Goal: Task Accomplishment & Management: Complete application form

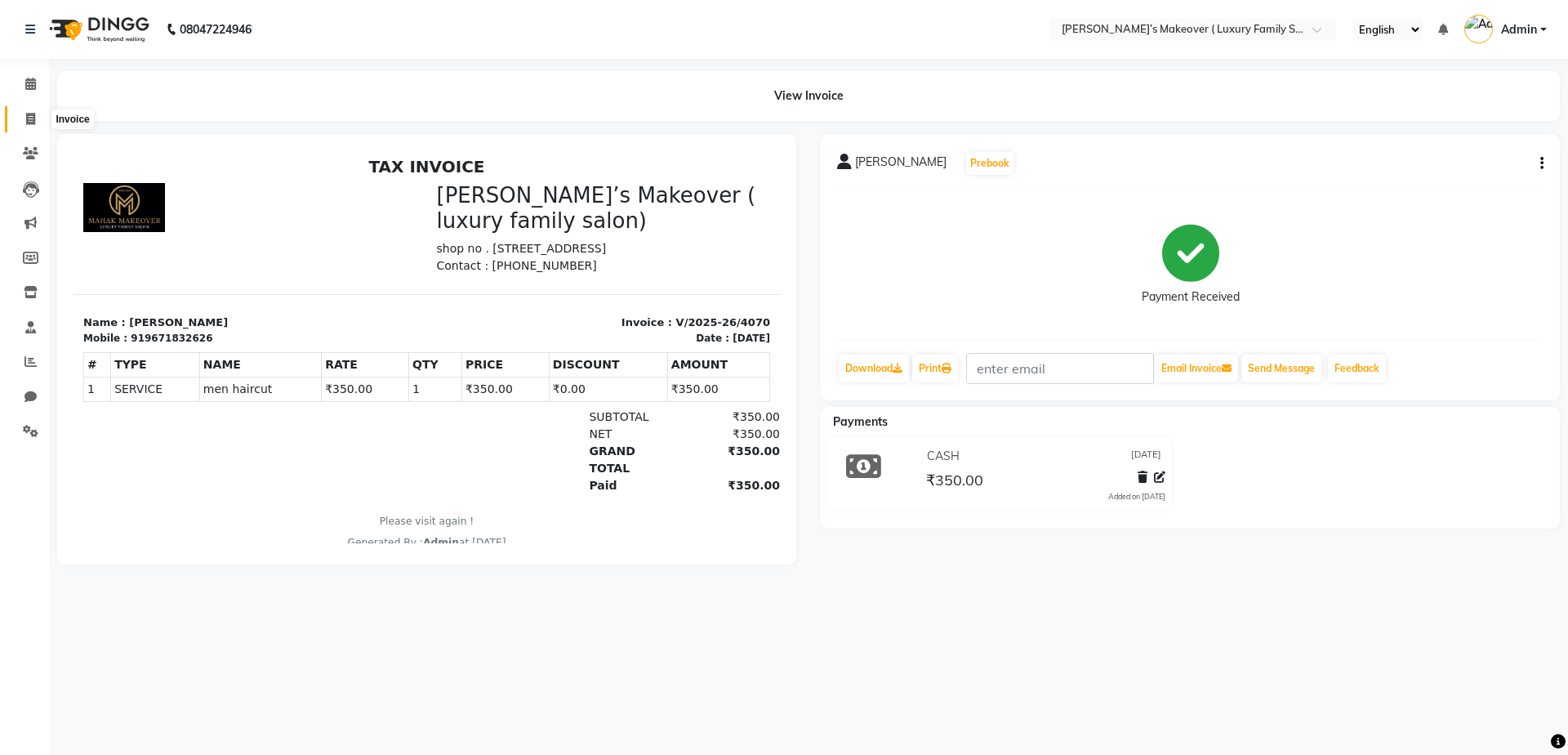
click at [24, 118] on span at bounding box center [31, 119] width 29 height 18
select select "service"
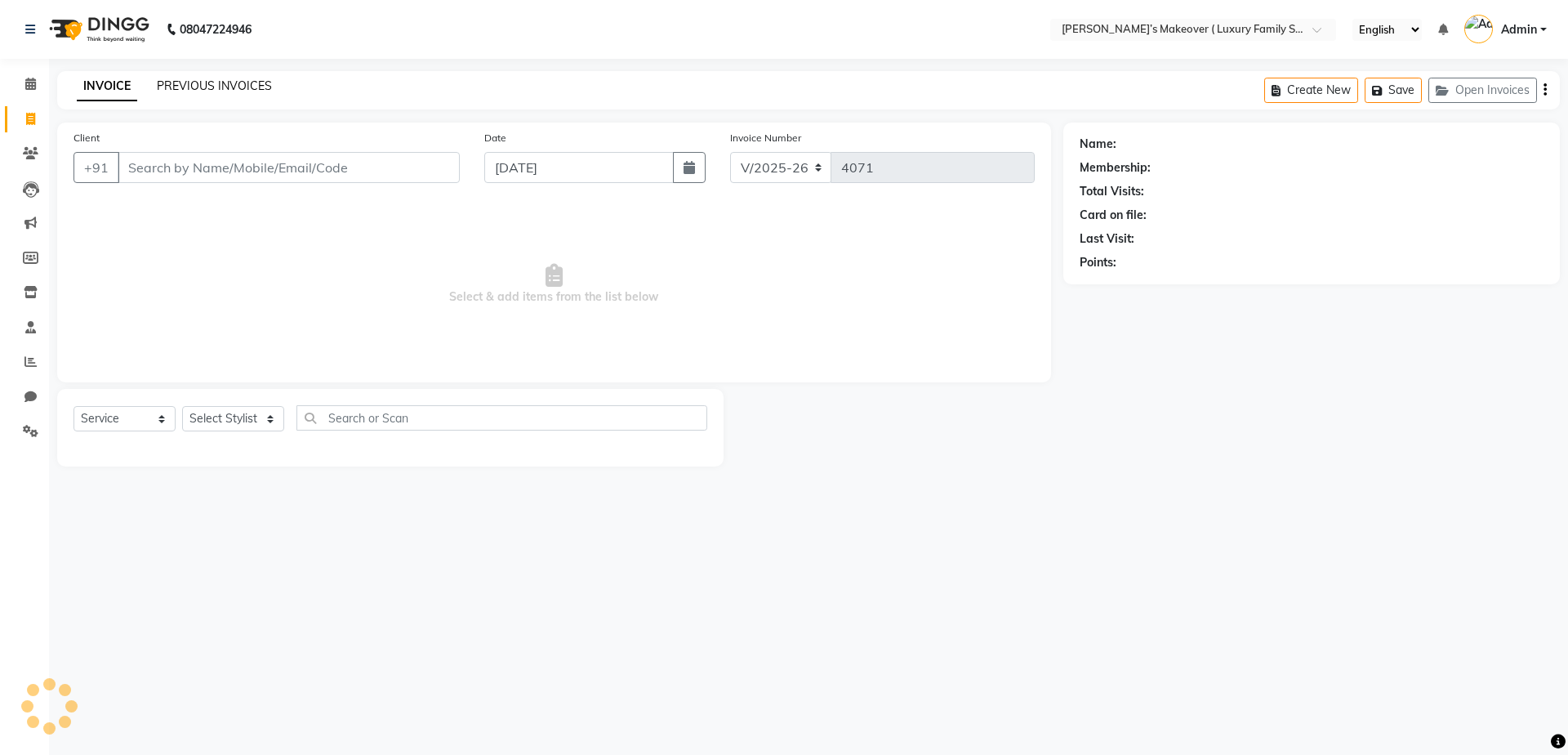
click at [199, 90] on link "PREVIOUS INVOICES" at bounding box center [214, 86] width 115 height 15
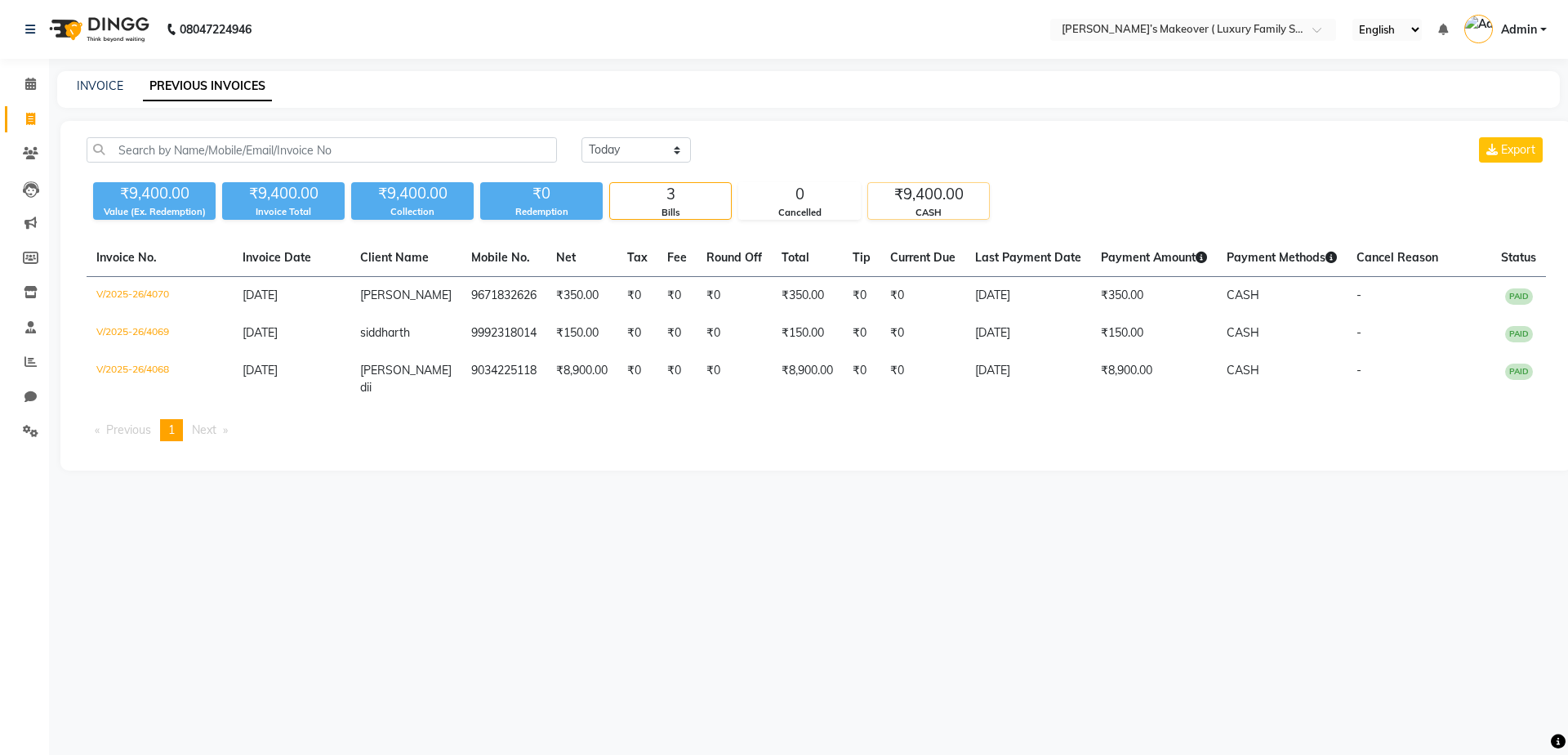
click at [919, 204] on div "₹9,400.00" at bounding box center [928, 194] width 121 height 23
click at [37, 123] on span at bounding box center [31, 119] width 29 height 18
select select "service"
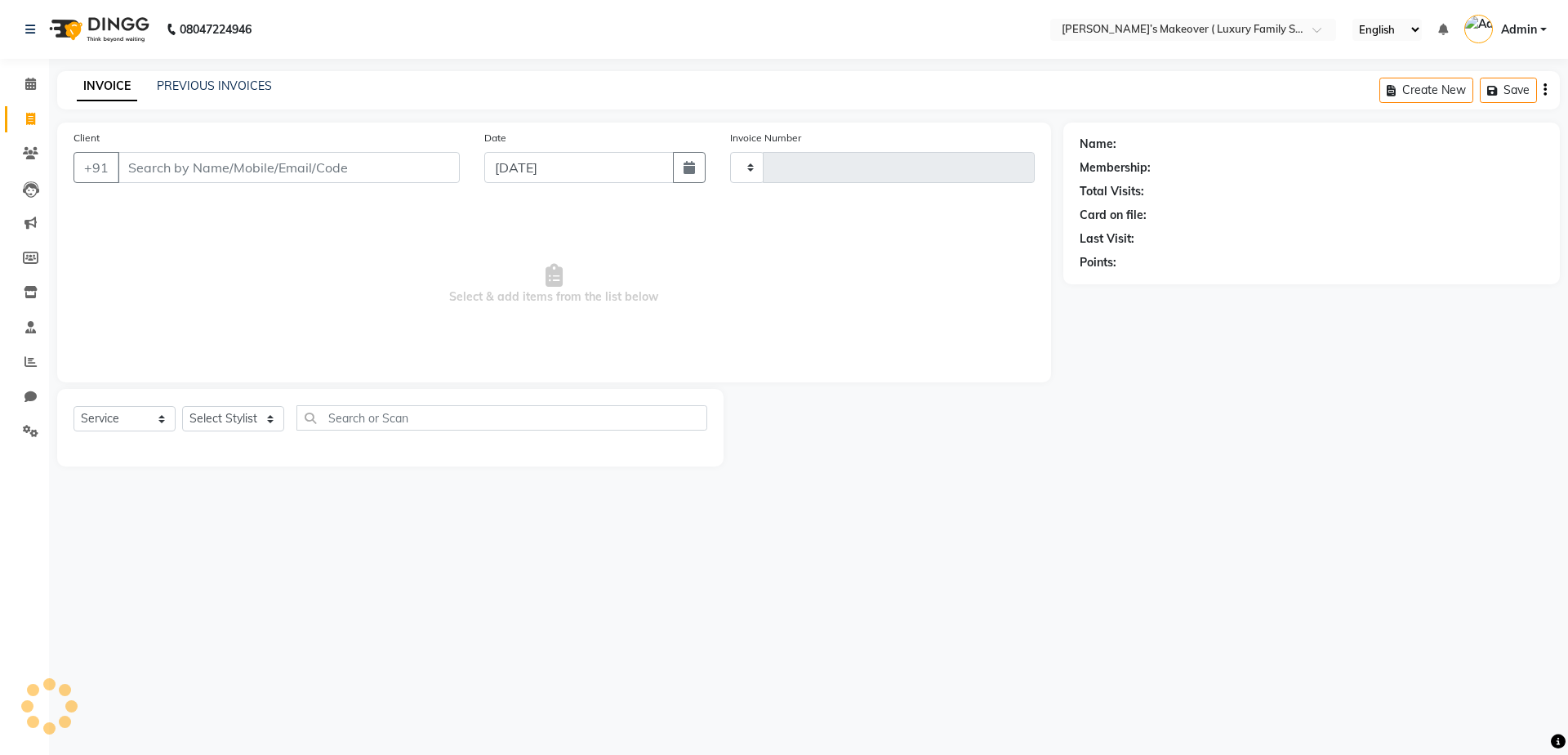
type input "4071"
select select "7777"
click at [338, 170] on input "Client" at bounding box center [288, 166] width 342 height 31
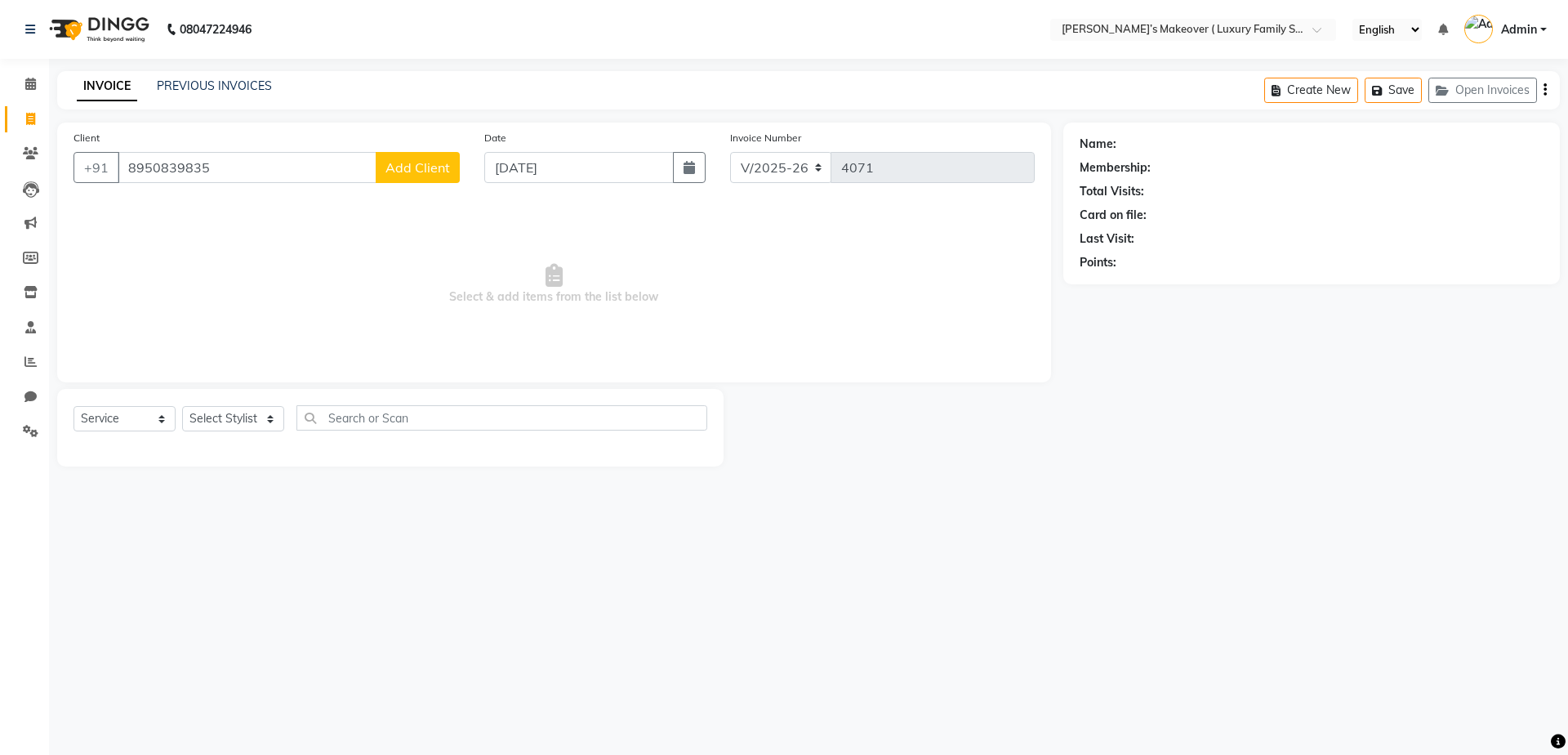
type input "8950839835"
click at [408, 160] on span "Add Client" at bounding box center [418, 167] width 65 height 17
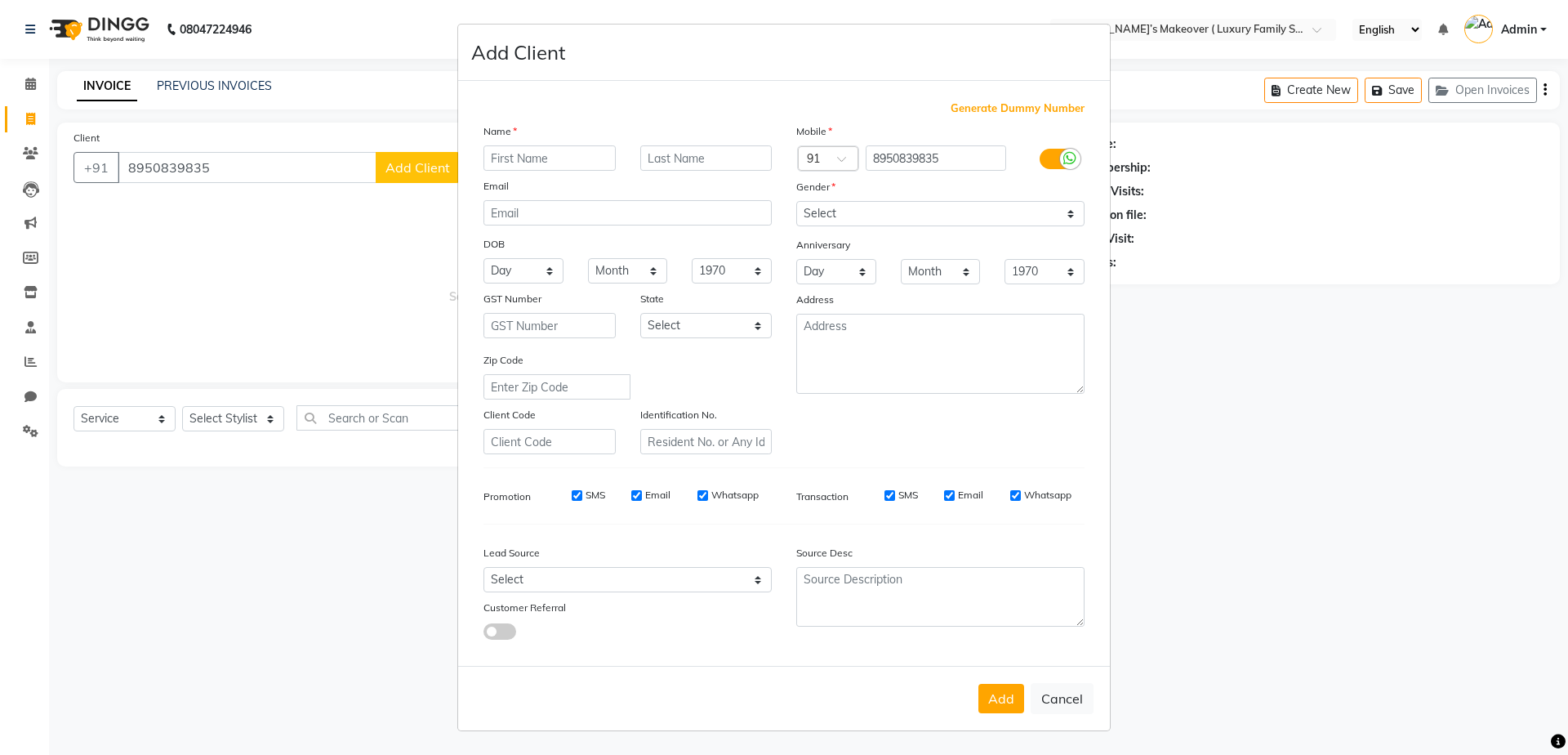
click at [553, 160] on input "text" at bounding box center [549, 158] width 132 height 25
type input "S"
type input "shilpa"
click at [867, 209] on select "Select [DEMOGRAPHIC_DATA] [DEMOGRAPHIC_DATA] Other Prefer Not To Say" at bounding box center [939, 213] width 288 height 25
select select "[DEMOGRAPHIC_DATA]"
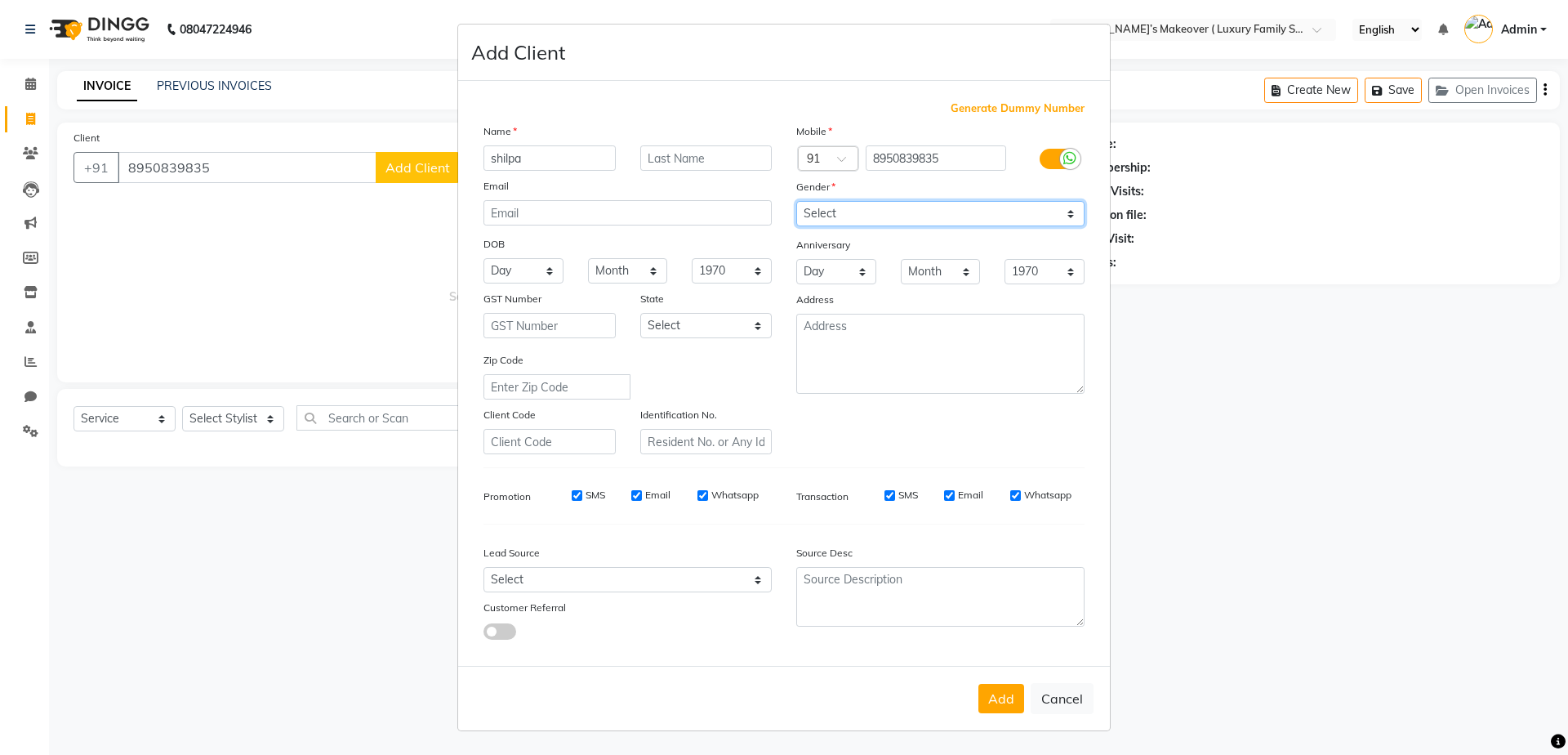
click at [796, 201] on select "Select [DEMOGRAPHIC_DATA] [DEMOGRAPHIC_DATA] Other Prefer Not To Say" at bounding box center [939, 213] width 288 height 25
click at [998, 697] on button "Add" at bounding box center [1001, 699] width 46 height 30
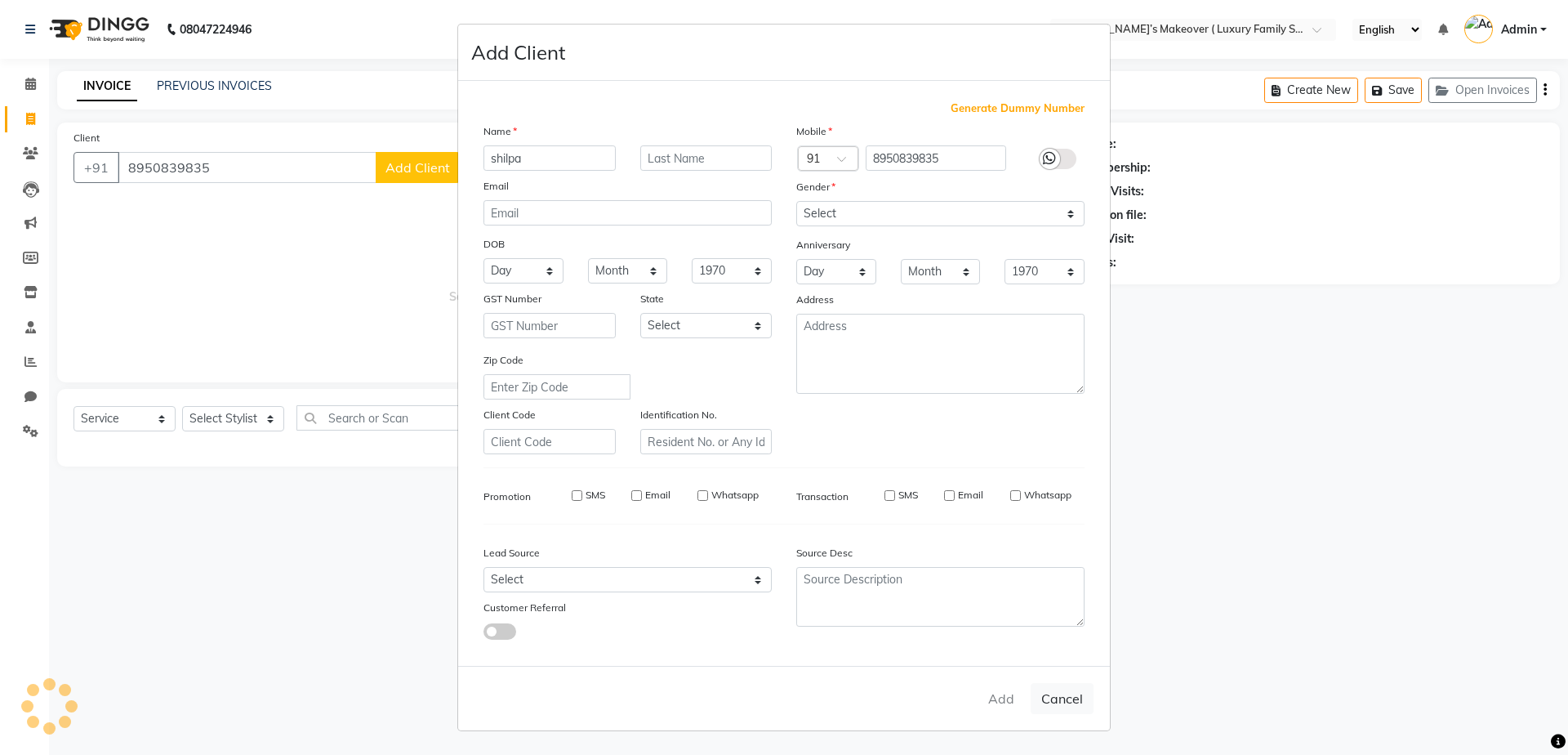
select select
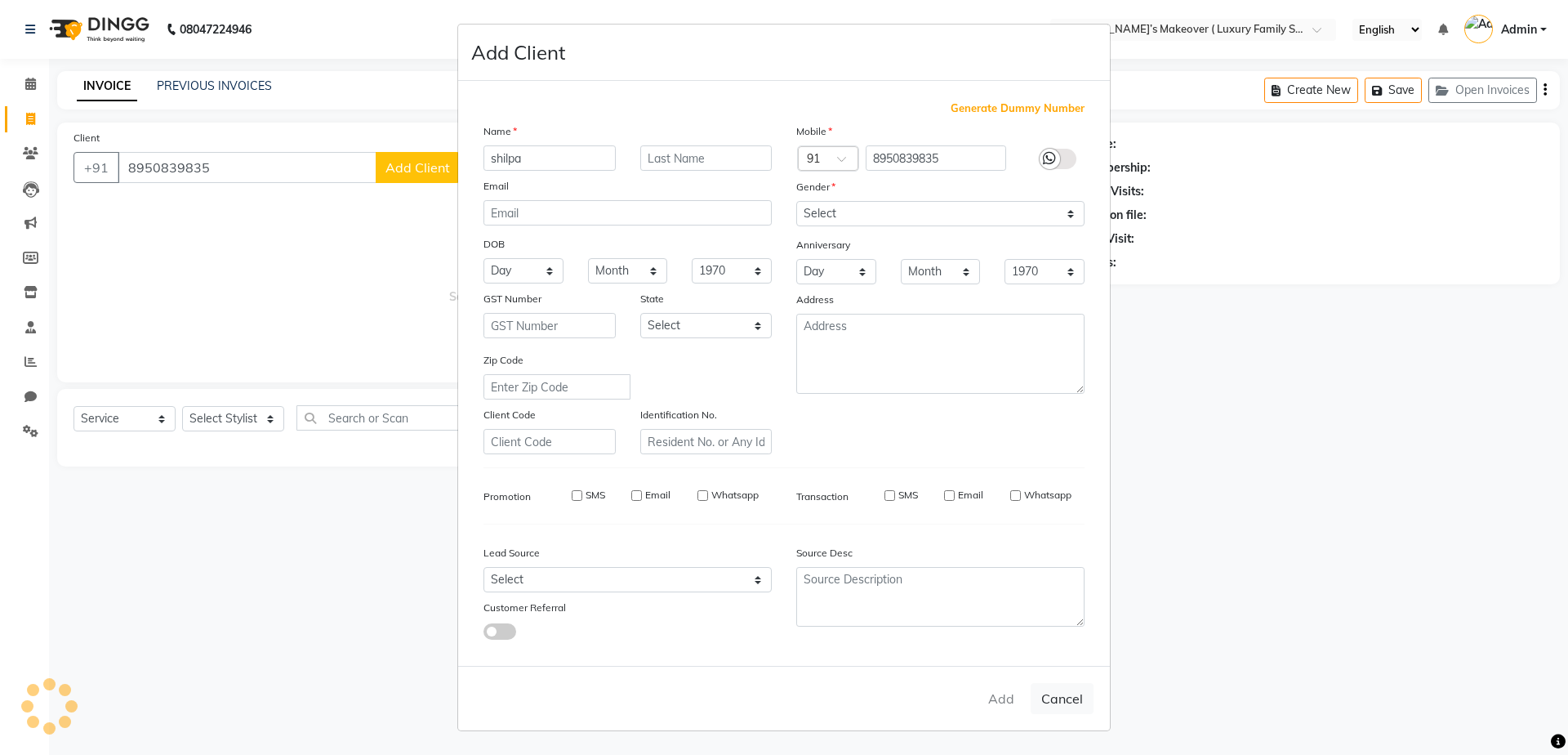
select select
checkbox input "false"
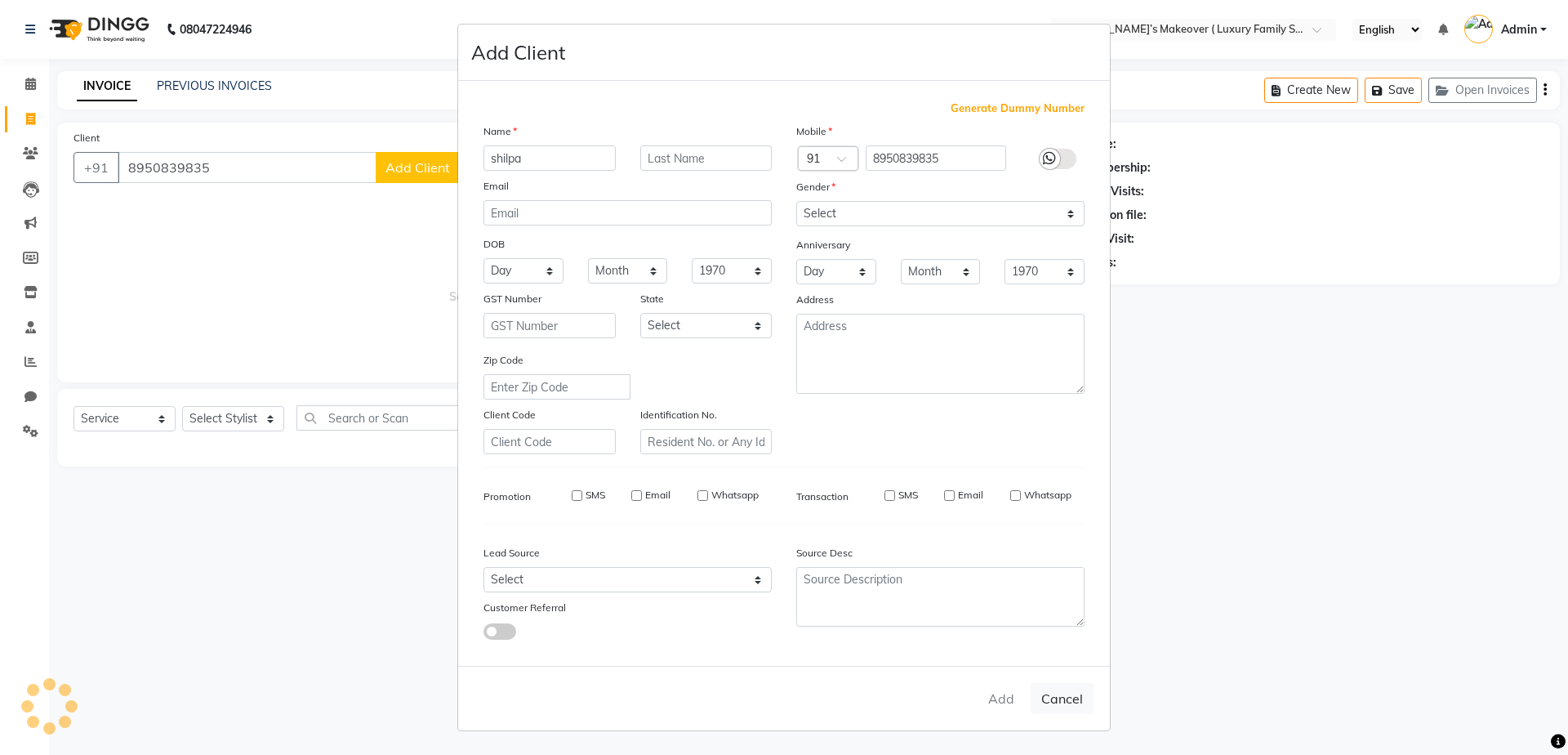
checkbox input "false"
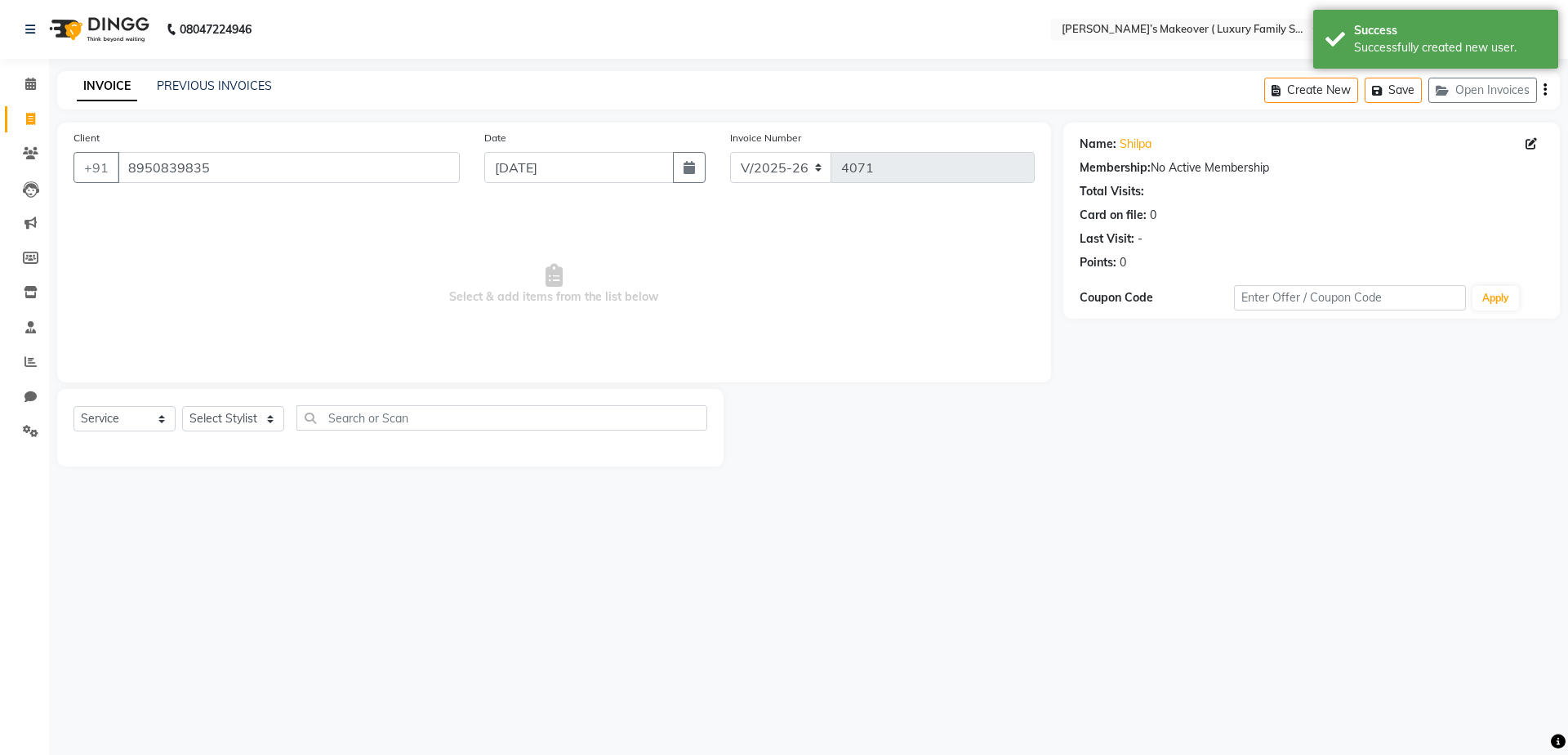
click at [132, 435] on div "Select Service Product Membership Package Voucher Prepaid Gift Card Select Styl…" at bounding box center [390, 425] width 634 height 39
click at [141, 418] on select "Select Service Product Membership Package Voucher Prepaid Gift Card" at bounding box center [124, 419] width 102 height 25
click at [74, 406] on select "Select Service Product Membership Package Voucher Prepaid Gift Card" at bounding box center [124, 419] width 102 height 25
click at [211, 423] on select "Select Stylist [PERSON_NAME] [PERSON_NAME] [PERSON_NAME] [PERSON_NAME] [PERSON_…" at bounding box center [233, 419] width 102 height 25
select select "69523"
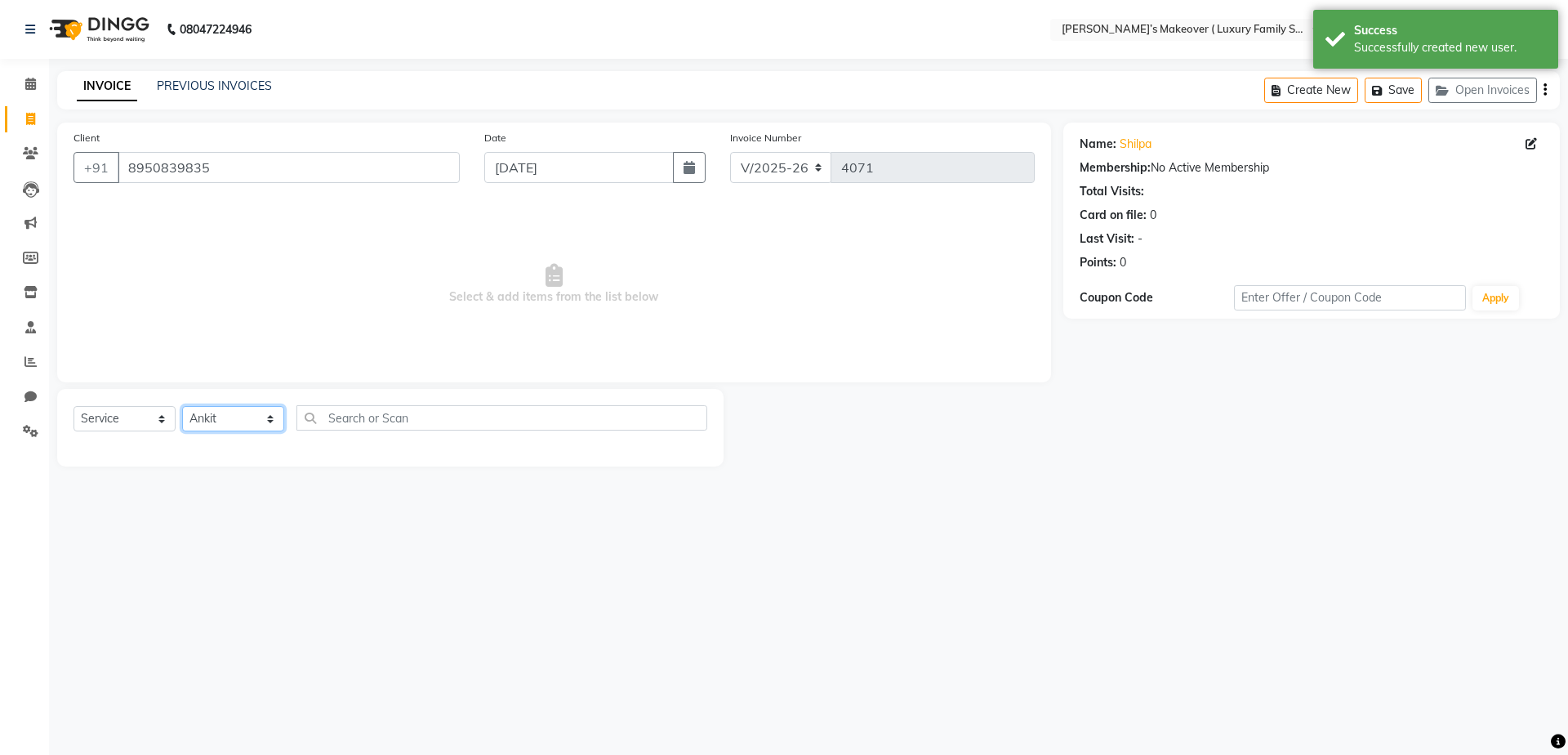
click at [182, 406] on select "Select Stylist [PERSON_NAME] [PERSON_NAME] [PERSON_NAME] [PERSON_NAME] [PERSON_…" at bounding box center [233, 419] width 102 height 25
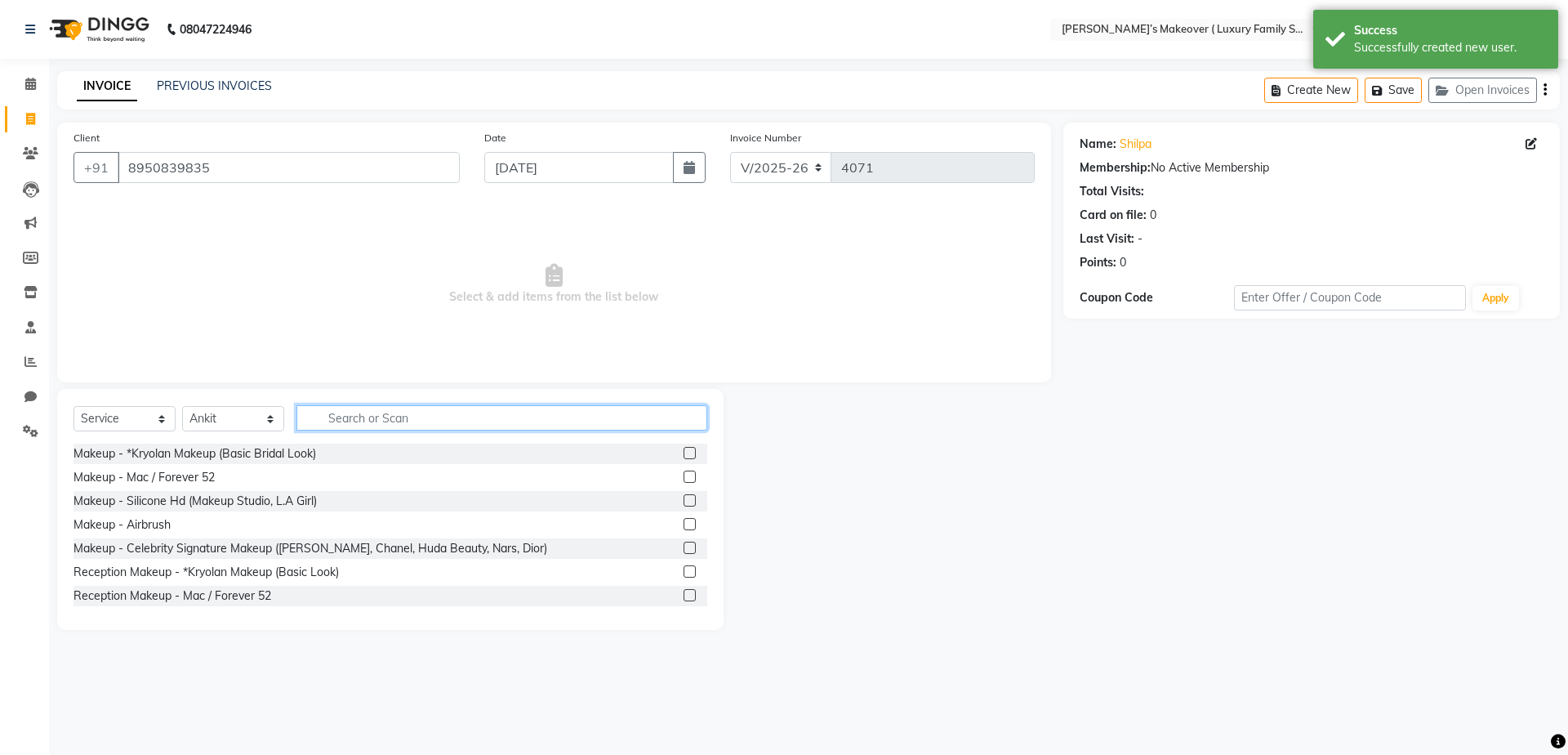
drag, startPoint x: 363, startPoint y: 412, endPoint x: 432, endPoint y: 392, distance: 71.8
click at [375, 407] on input "text" at bounding box center [502, 418] width 411 height 25
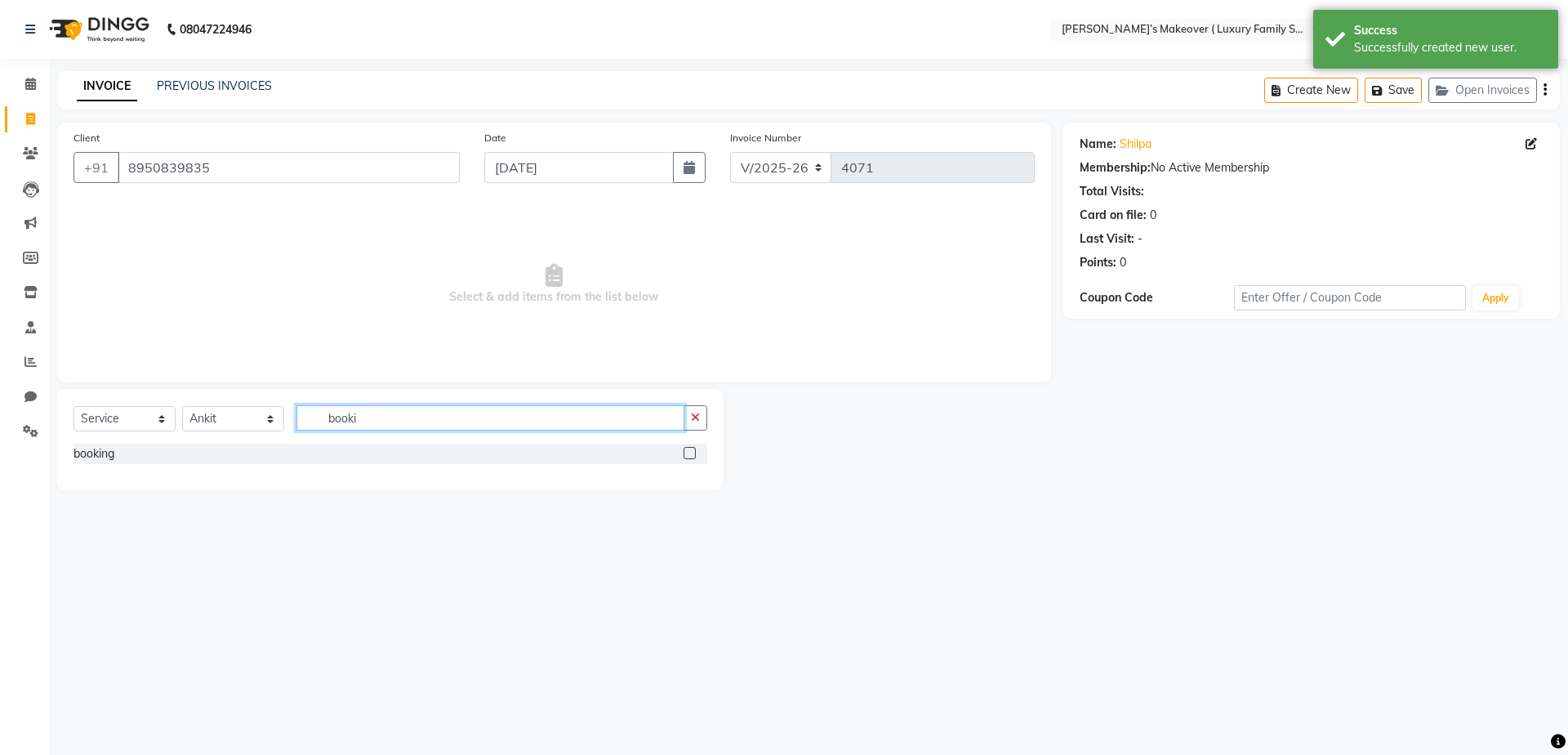
type input "booki"
click at [694, 455] on label at bounding box center [690, 453] width 12 height 12
click at [694, 455] on input "checkbox" at bounding box center [689, 454] width 11 height 11
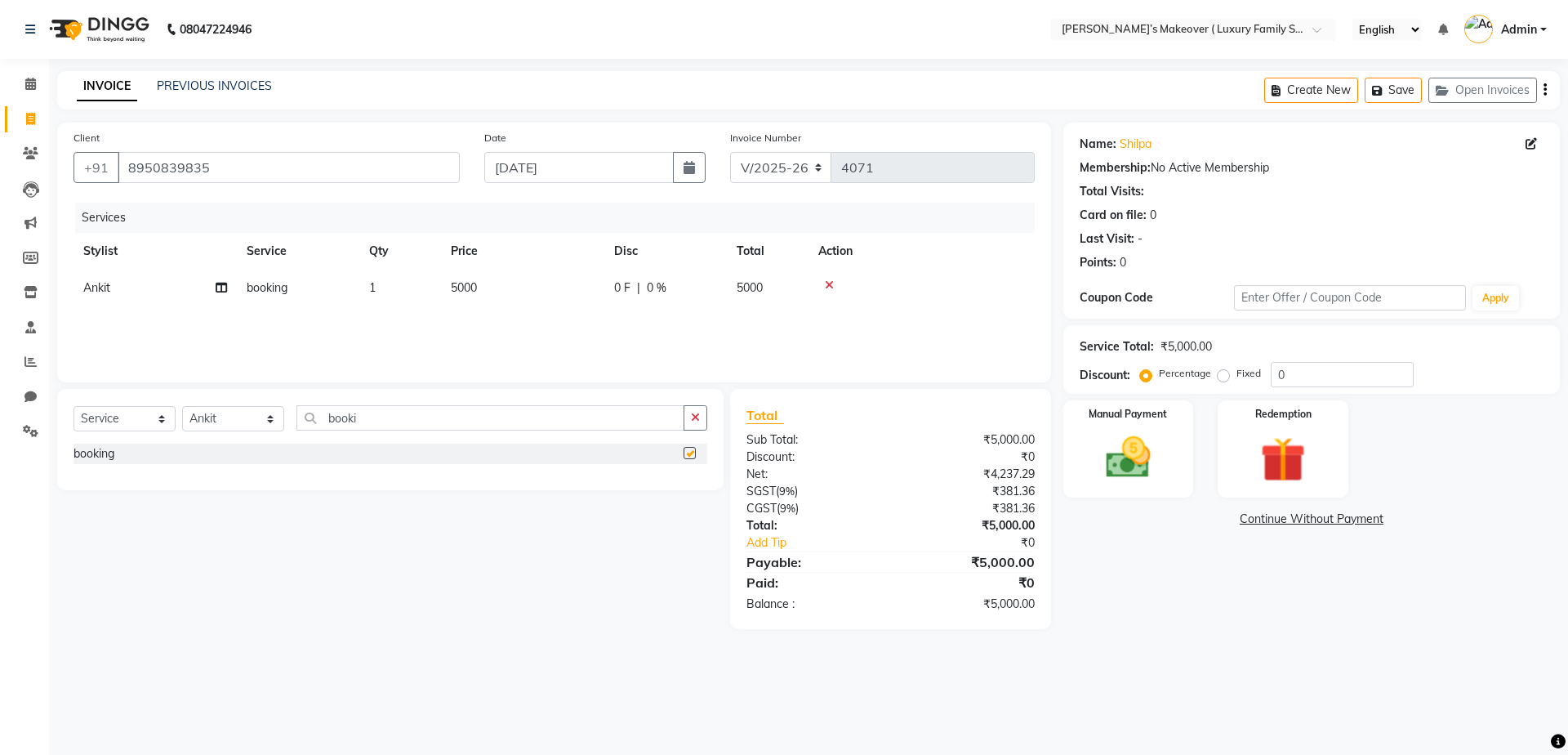
checkbox input "false"
click at [1543, 88] on button "button" at bounding box center [1545, 90] width 4 height 39
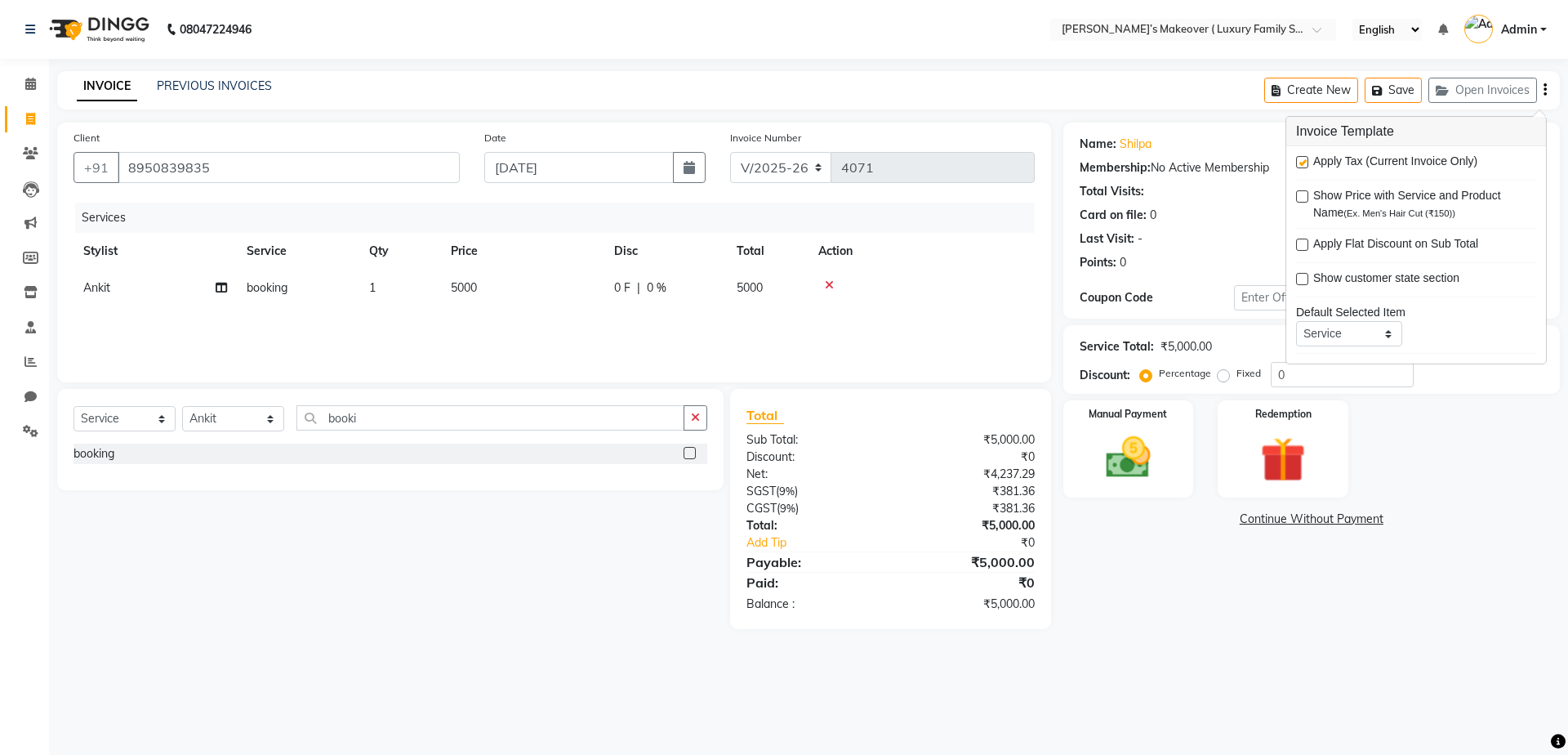
drag, startPoint x: 1302, startPoint y: 158, endPoint x: 1309, endPoint y: 196, distance: 38.6
click at [1303, 161] on label at bounding box center [1302, 162] width 12 height 12
click at [1303, 161] on input "checkbox" at bounding box center [1301, 163] width 11 height 11
checkbox input "false"
click at [1305, 190] on label at bounding box center [1302, 196] width 12 height 12
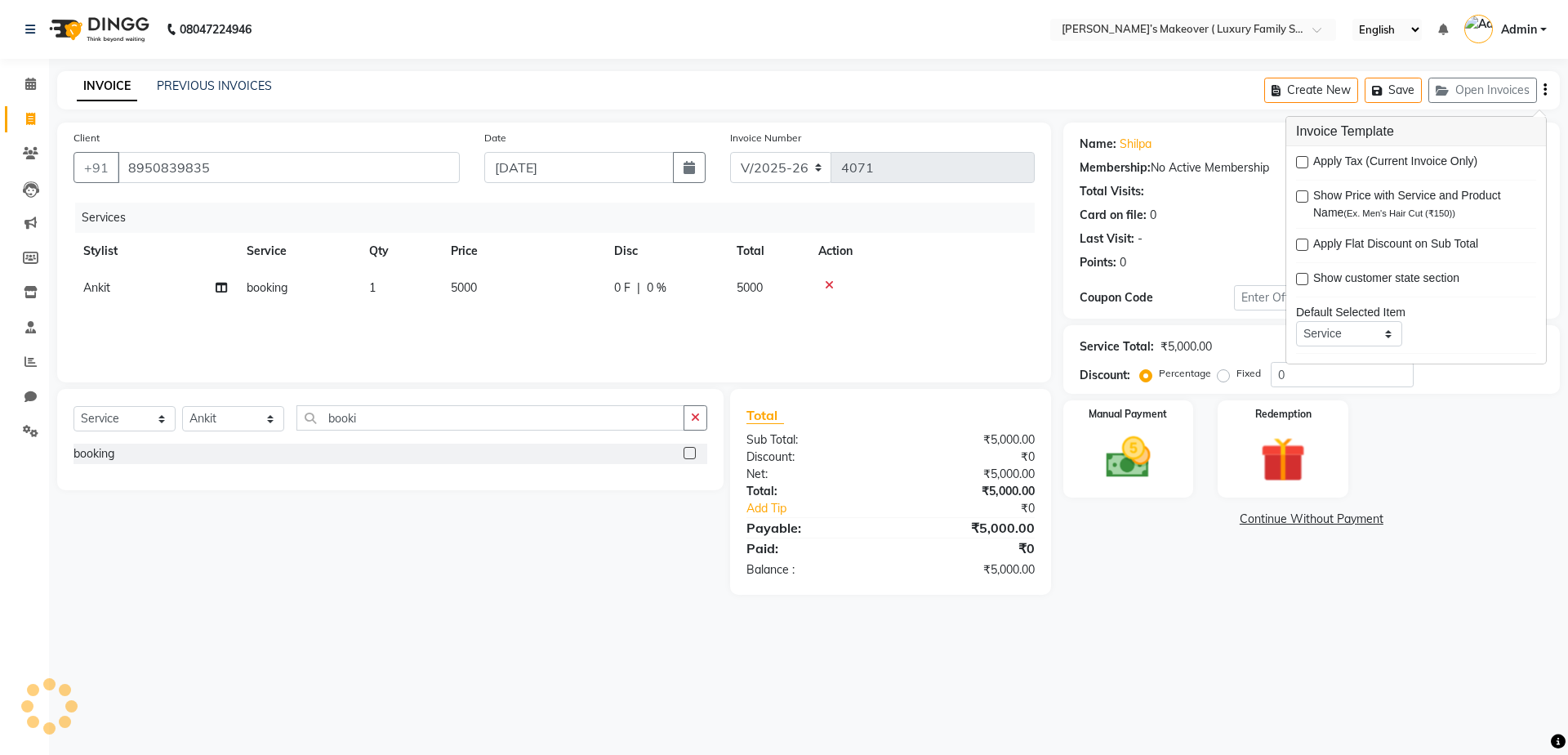
click at [1305, 192] on input "checkbox" at bounding box center [1301, 197] width 11 height 11
checkbox input "true"
drag, startPoint x: 1164, startPoint y: 427, endPoint x: 1163, endPoint y: 471, distance: 44.0
click at [1163, 427] on div "Manual Payment" at bounding box center [1128, 448] width 136 height 101
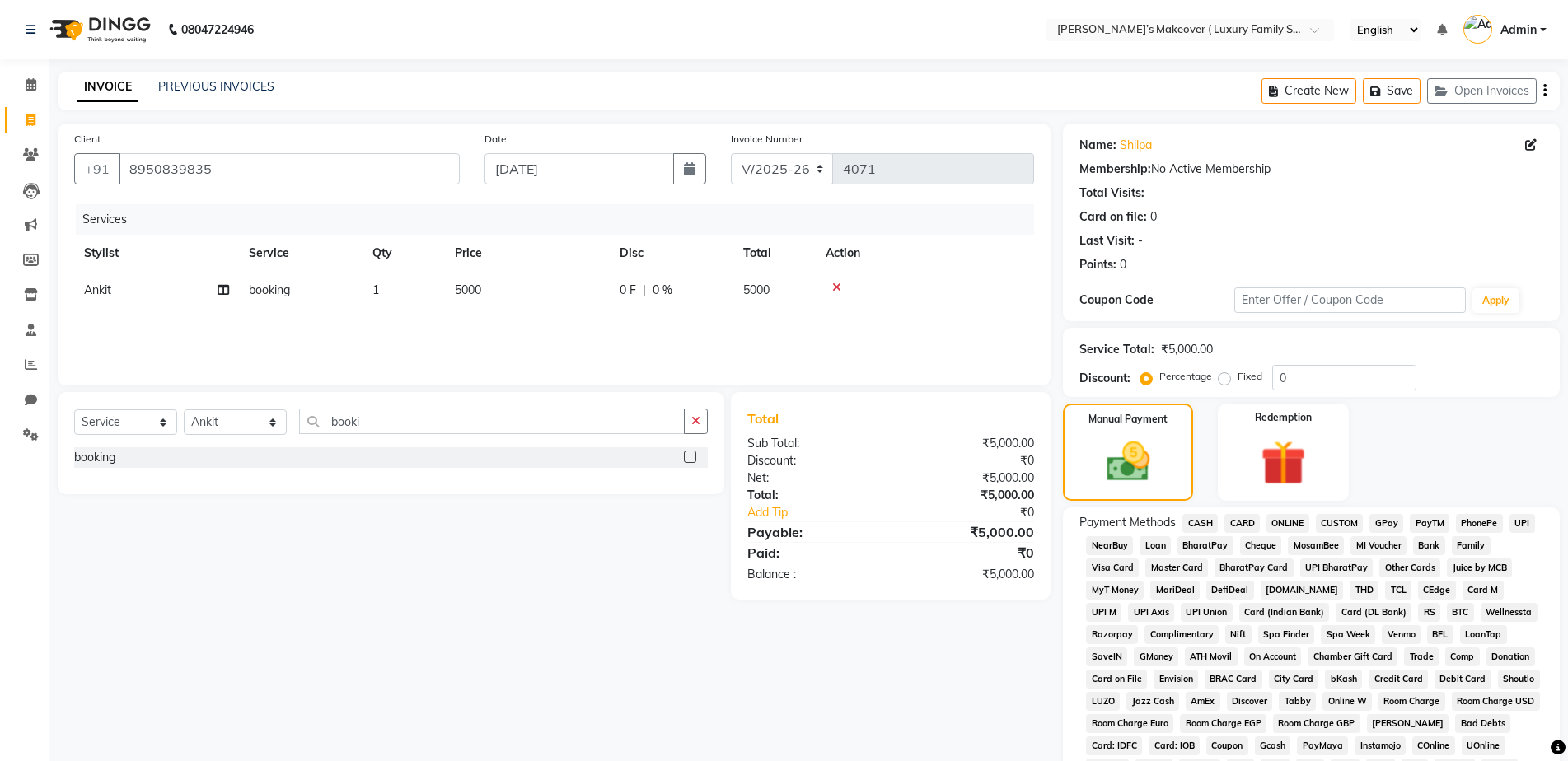
click at [1280, 521] on span "ONLINE" at bounding box center [1287, 523] width 42 height 19
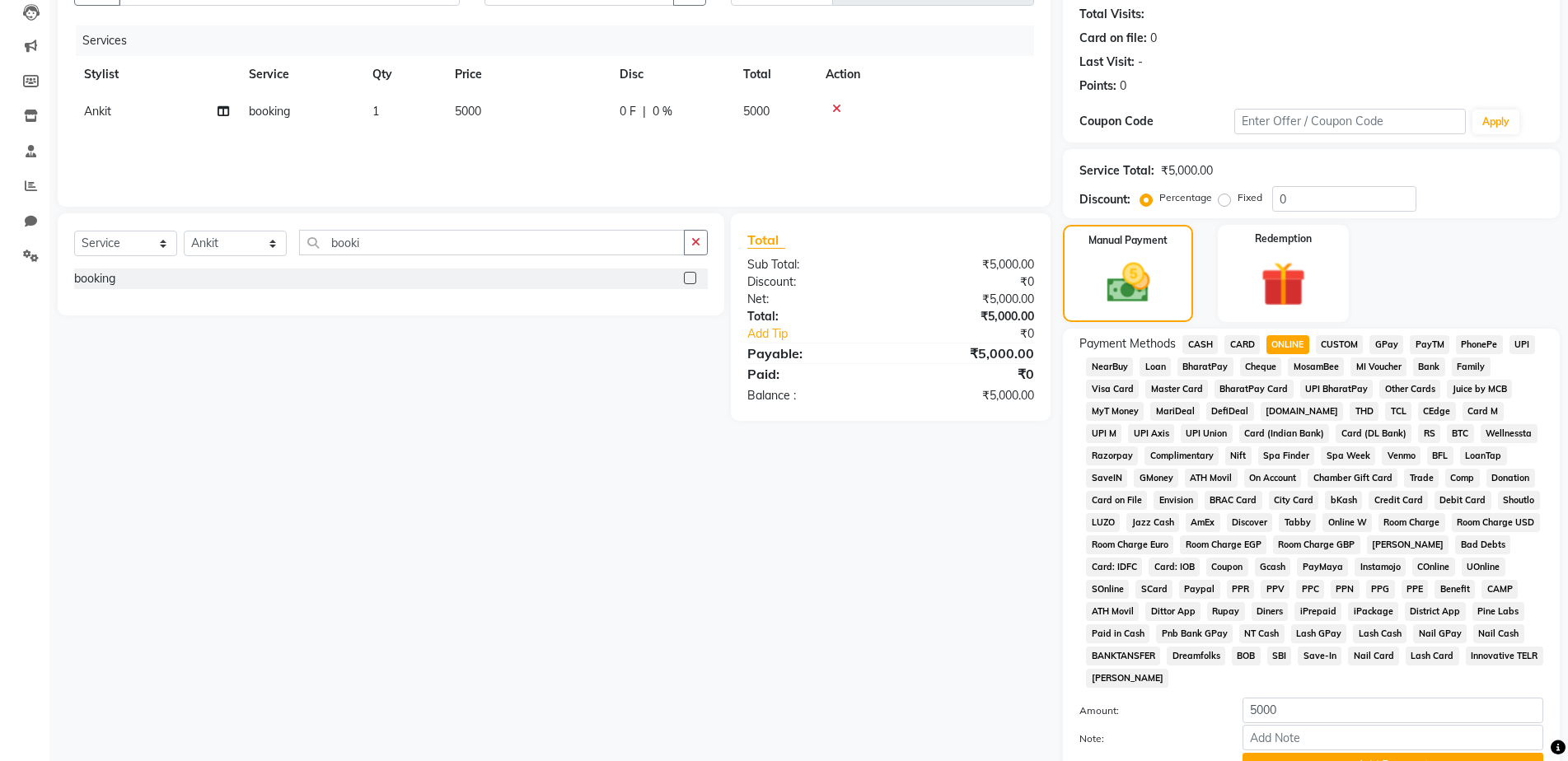
scroll to position [324, 0]
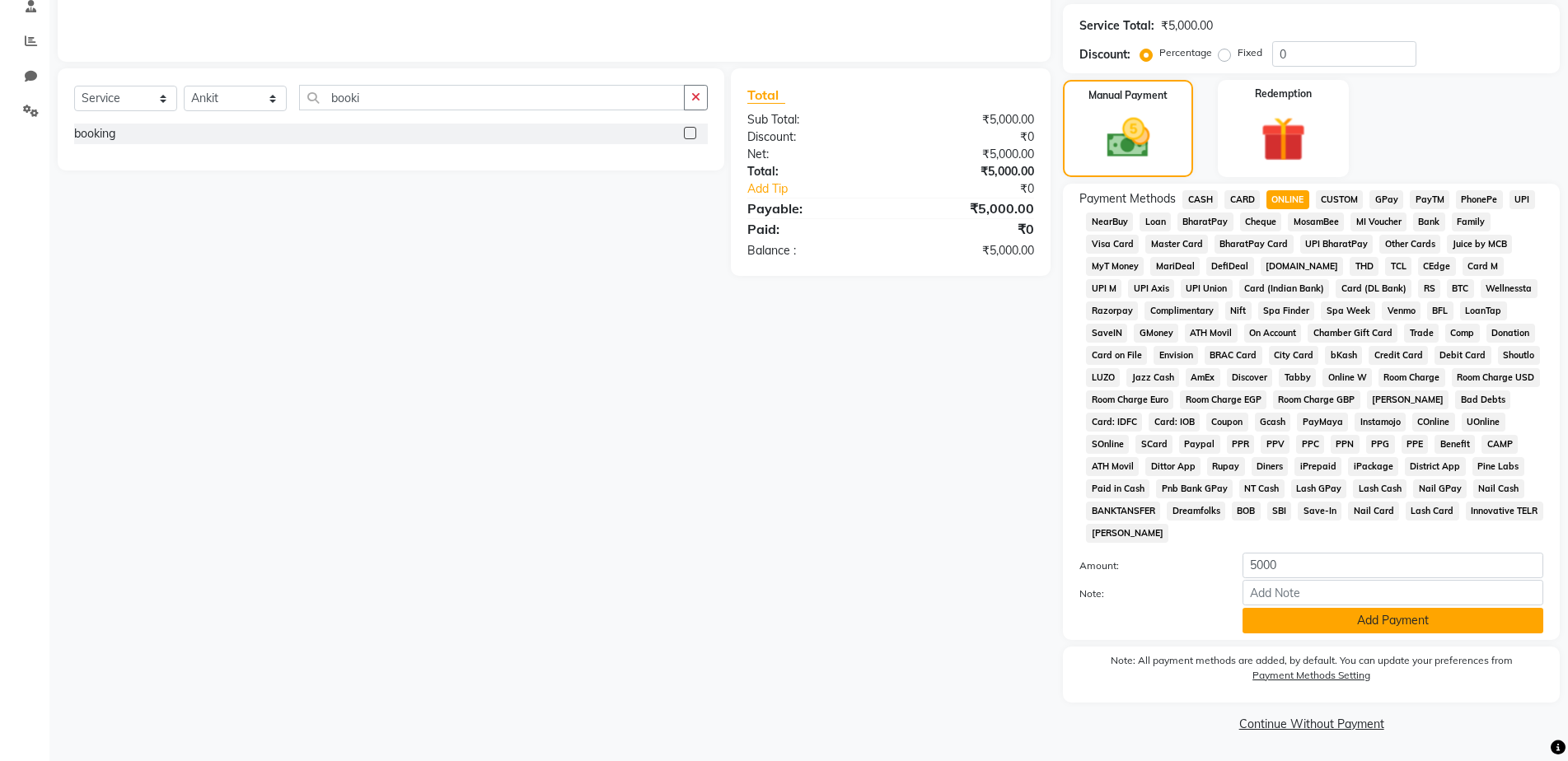
click at [1309, 622] on button "Add Payment" at bounding box center [1392, 620] width 300 height 26
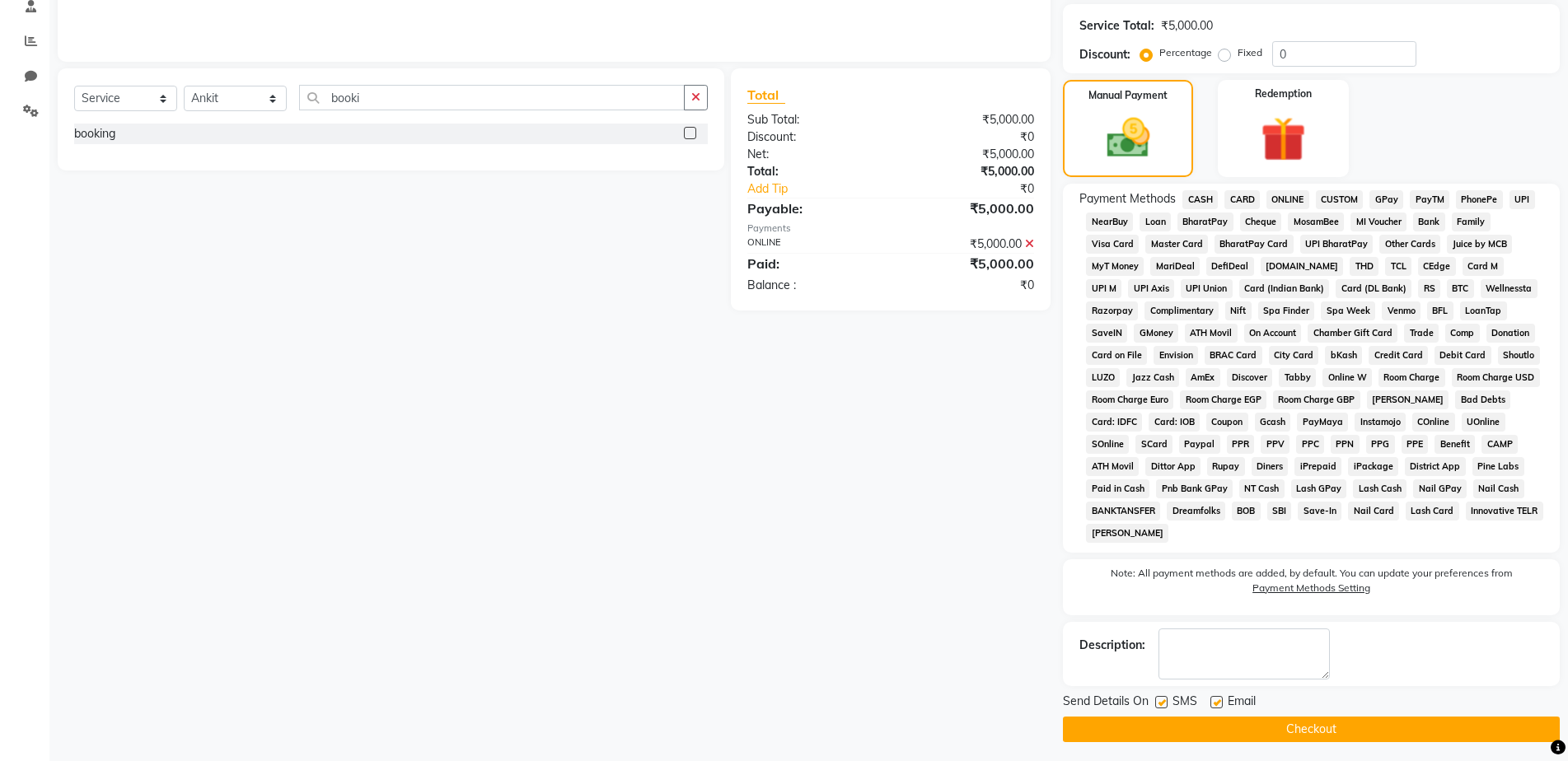
click at [1307, 708] on div "Send Details On SMS Email" at bounding box center [1311, 702] width 496 height 20
click at [1307, 727] on button "Checkout" at bounding box center [1311, 728] width 496 height 26
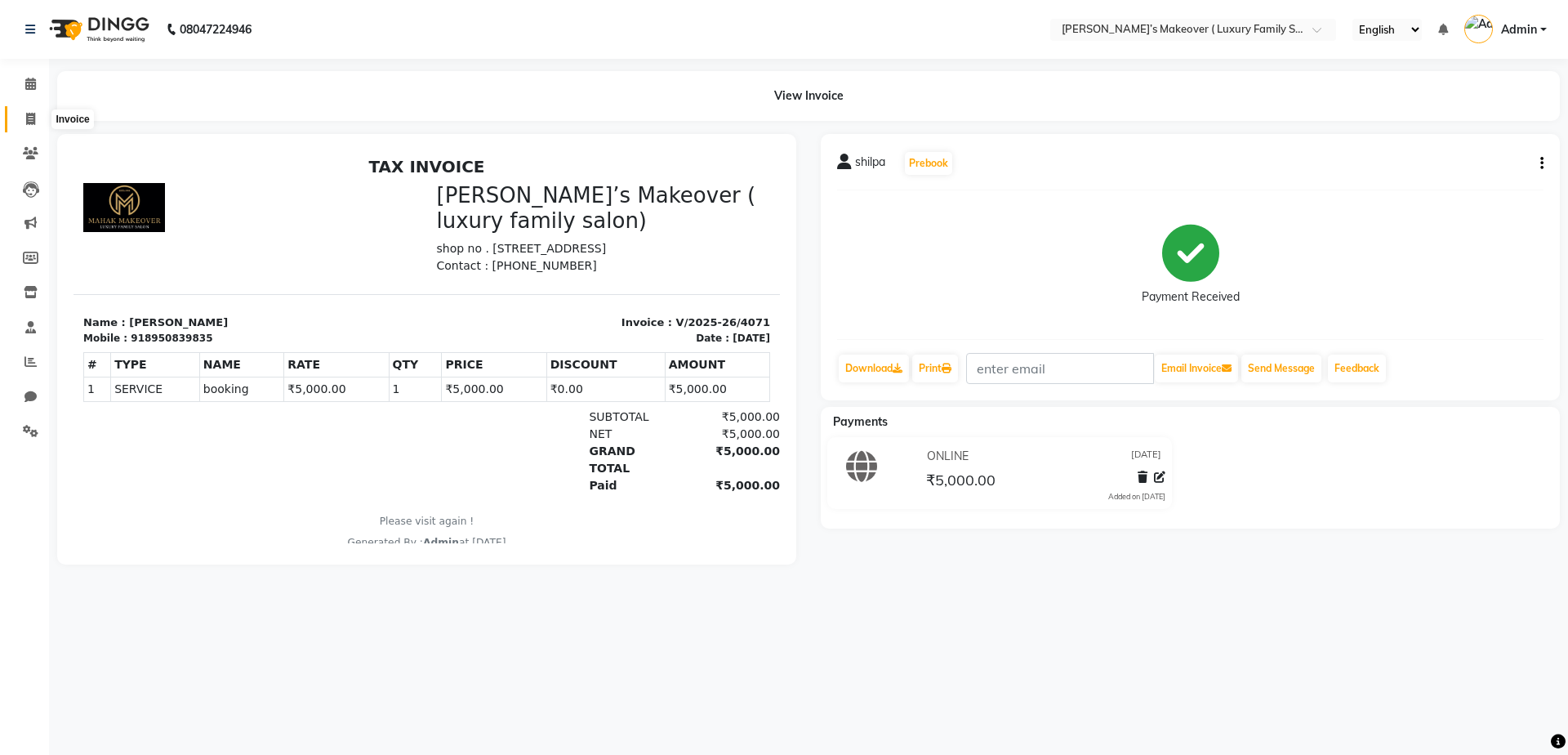
click at [32, 124] on icon at bounding box center [31, 119] width 9 height 12
select select "service"
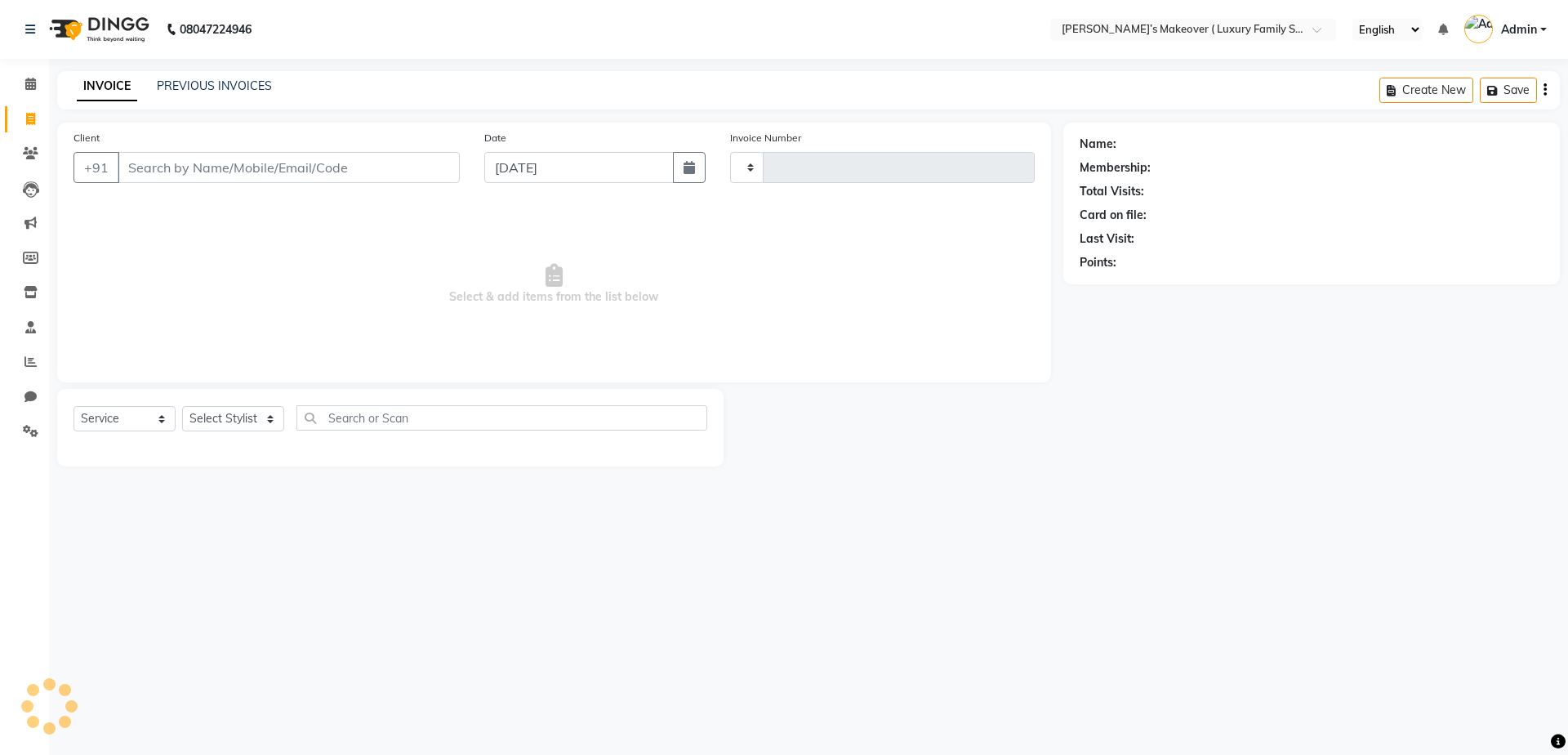
type input "4072"
select select "7777"
click at [310, 143] on div "Client +91" at bounding box center [266, 162] width 411 height 67
click at [345, 161] on input "Client" at bounding box center [288, 166] width 342 height 31
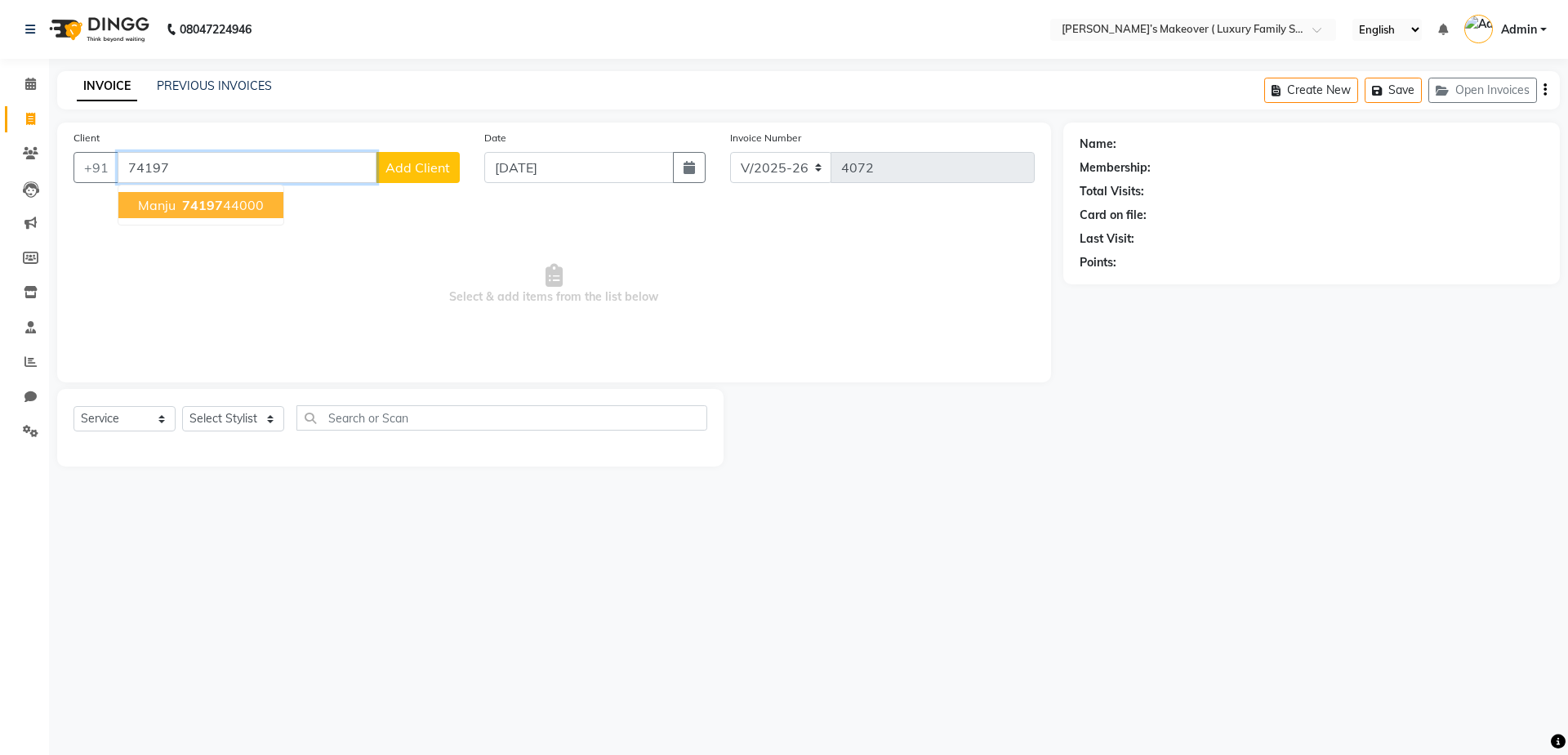
click at [240, 206] on ngb-highlight "74197 44000" at bounding box center [221, 205] width 85 height 17
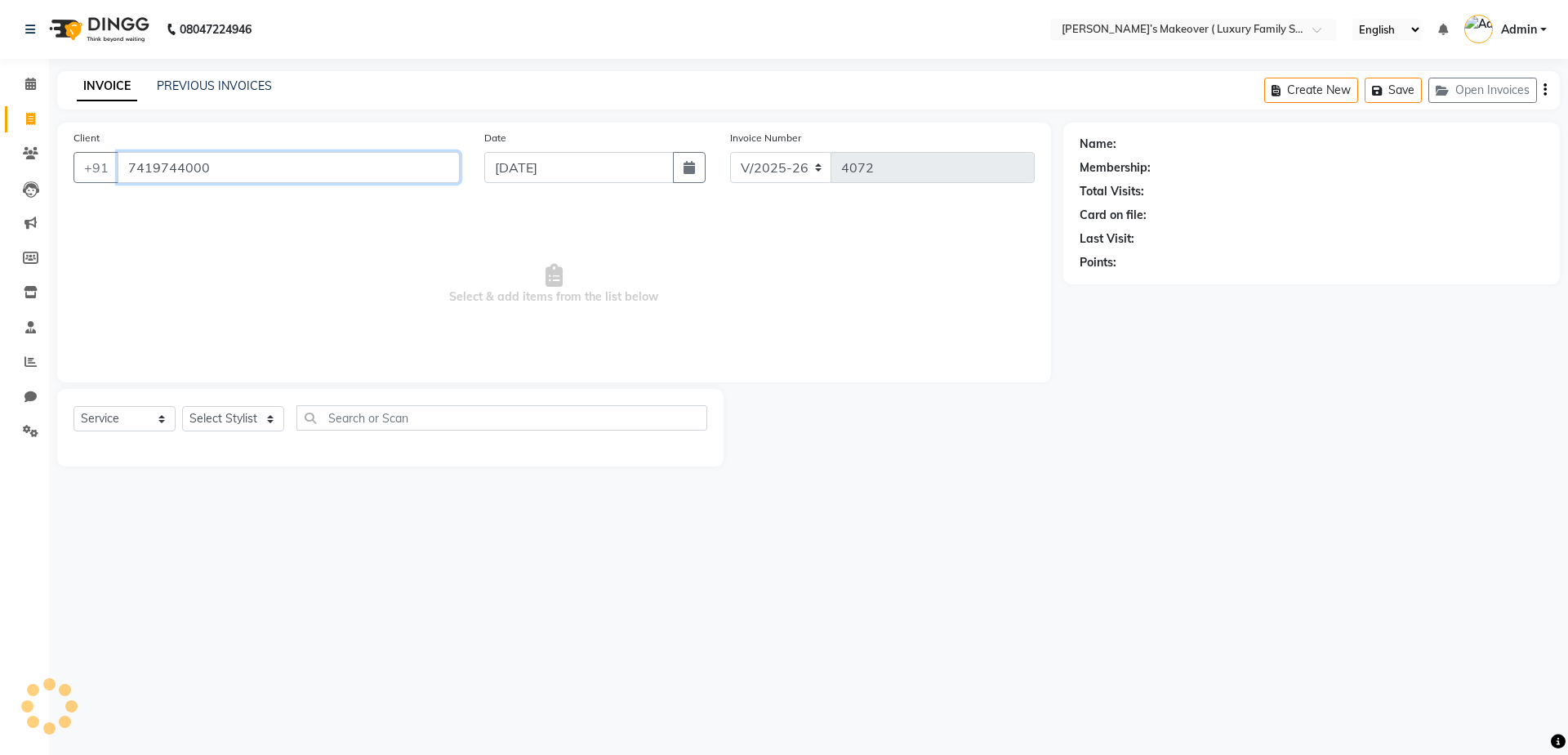
type input "7419744000"
click at [130, 412] on select "Select Service Product Membership Package Voucher Prepaid Gift Card" at bounding box center [124, 419] width 102 height 25
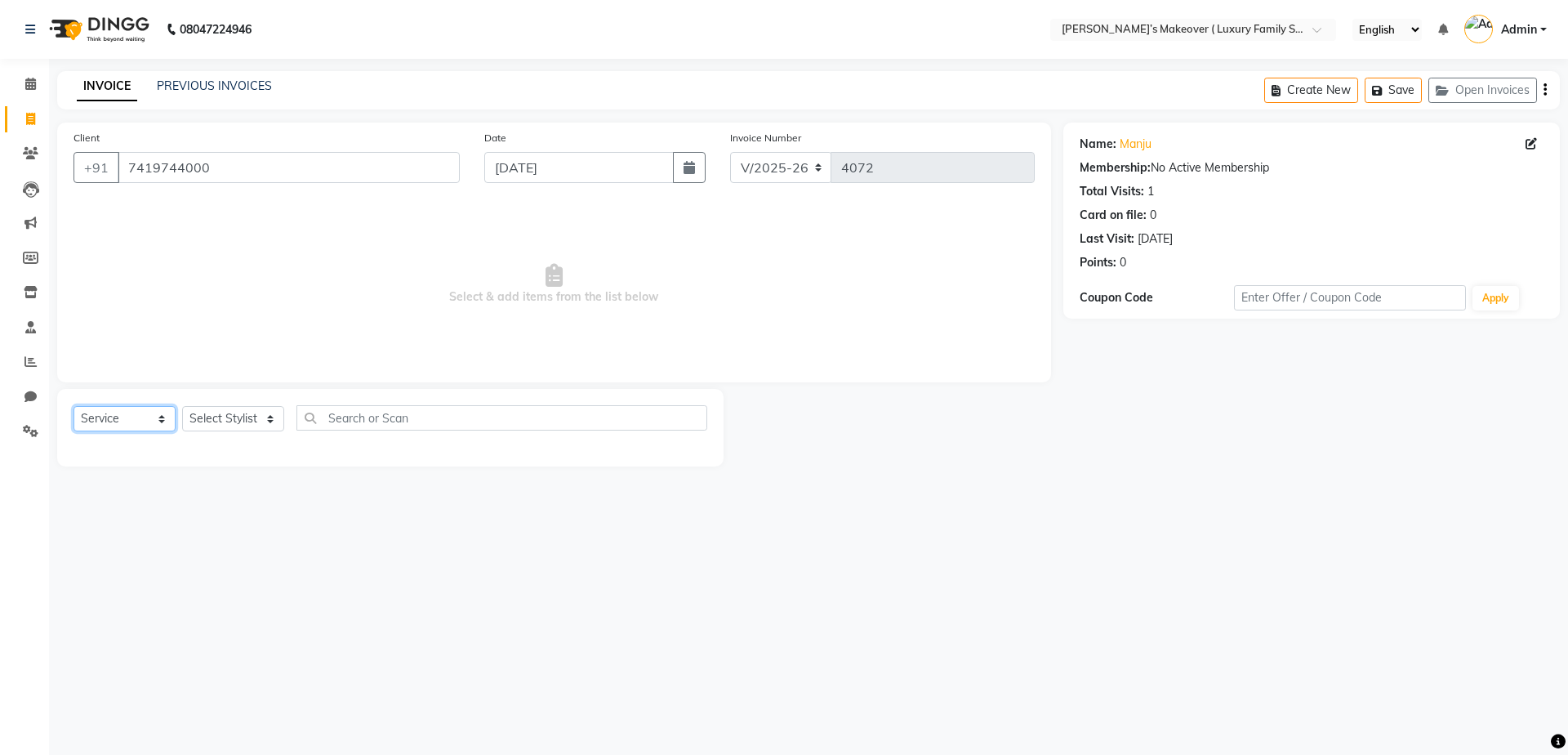
click at [74, 406] on select "Select Service Product Membership Package Voucher Prepaid Gift Card" at bounding box center [124, 419] width 102 height 25
click at [264, 417] on select "Select Stylist [PERSON_NAME] [PERSON_NAME] [PERSON_NAME] [PERSON_NAME] [PERSON_…" at bounding box center [233, 419] width 102 height 25
select select "69523"
click at [182, 406] on select "Select Stylist [PERSON_NAME] [PERSON_NAME] [PERSON_NAME] [PERSON_NAME] [PERSON_…" at bounding box center [233, 419] width 102 height 25
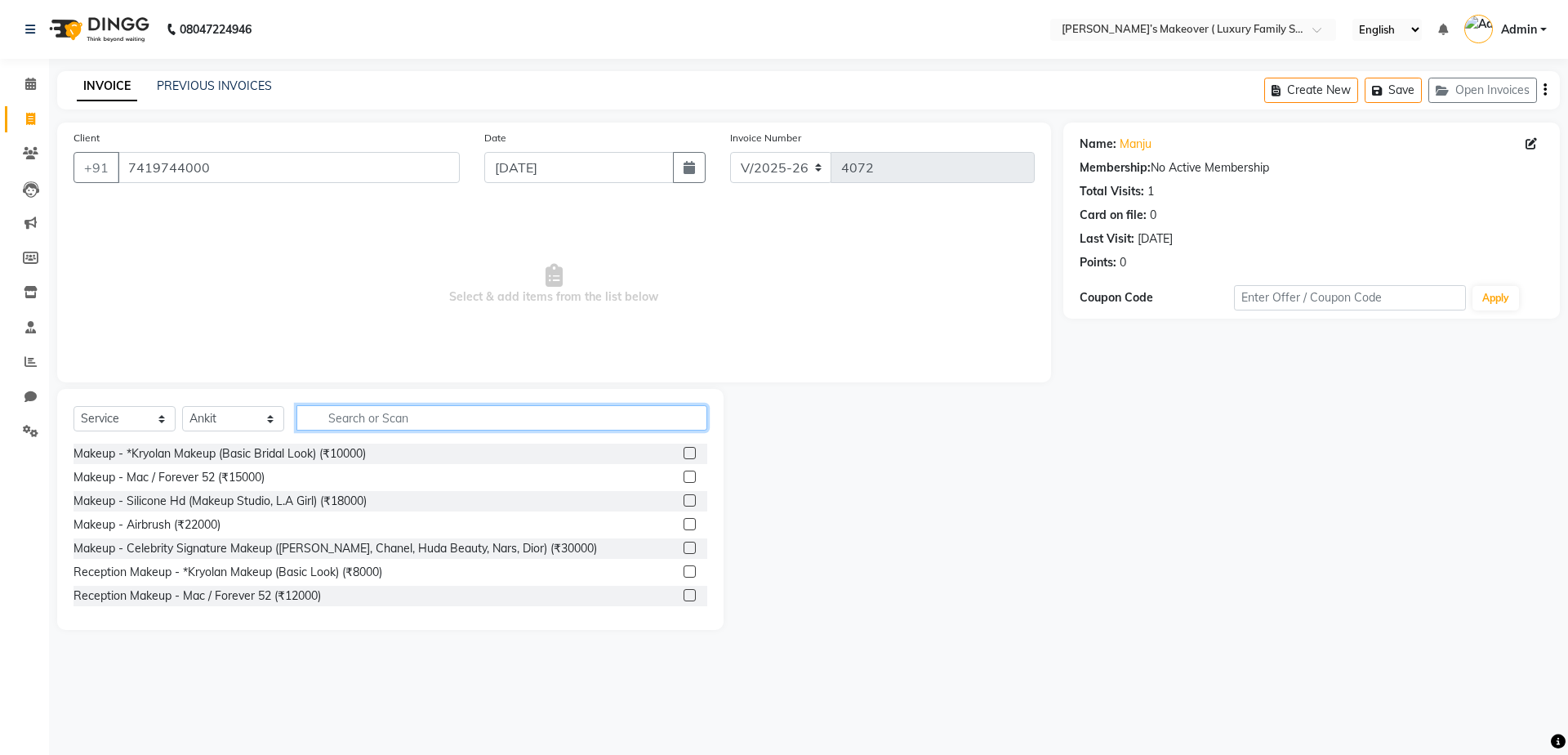
click at [331, 422] on input "text" at bounding box center [502, 418] width 411 height 25
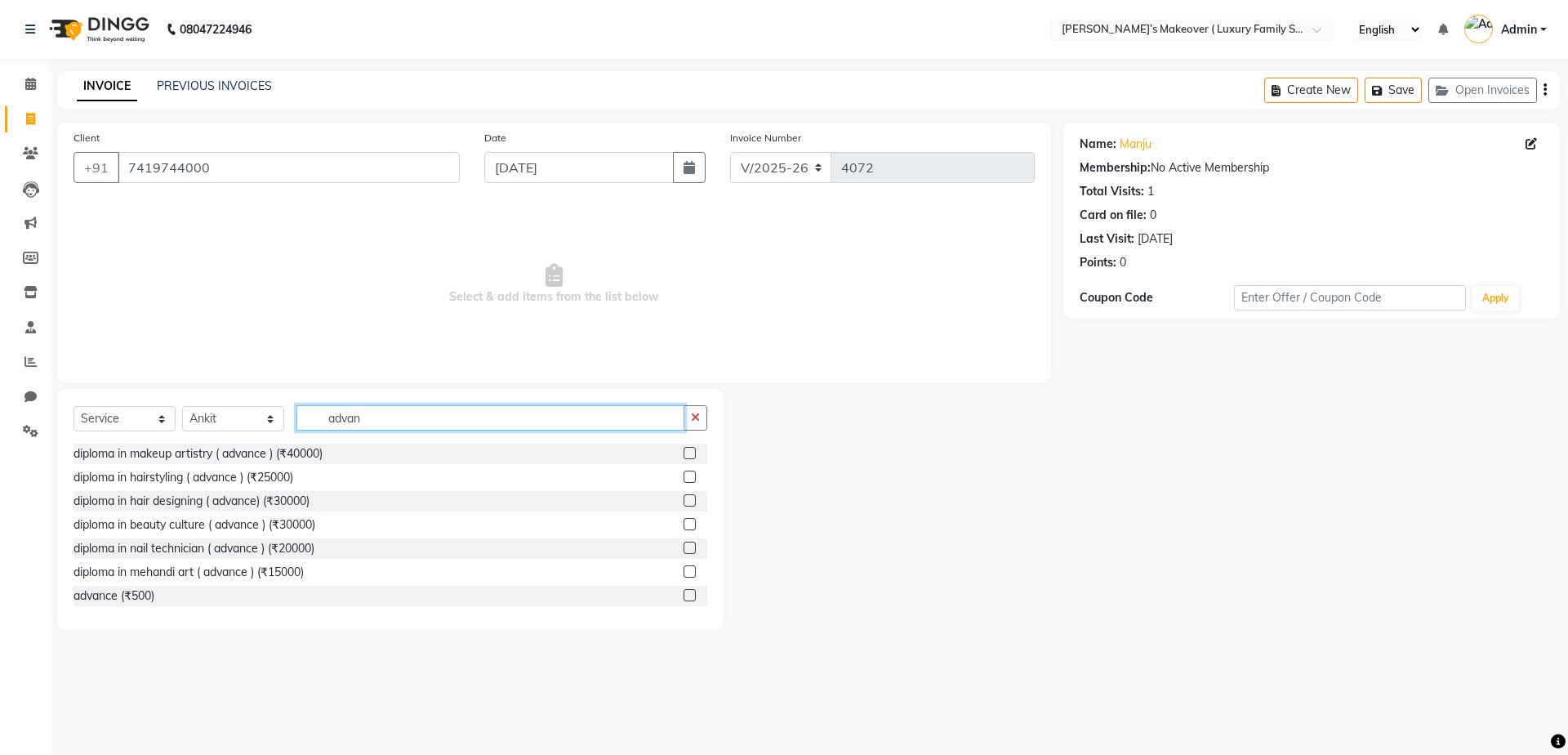
type input "advan"
click at [684, 589] on label at bounding box center [690, 595] width 12 height 12
click at [684, 590] on input "checkbox" at bounding box center [689, 596] width 11 height 11
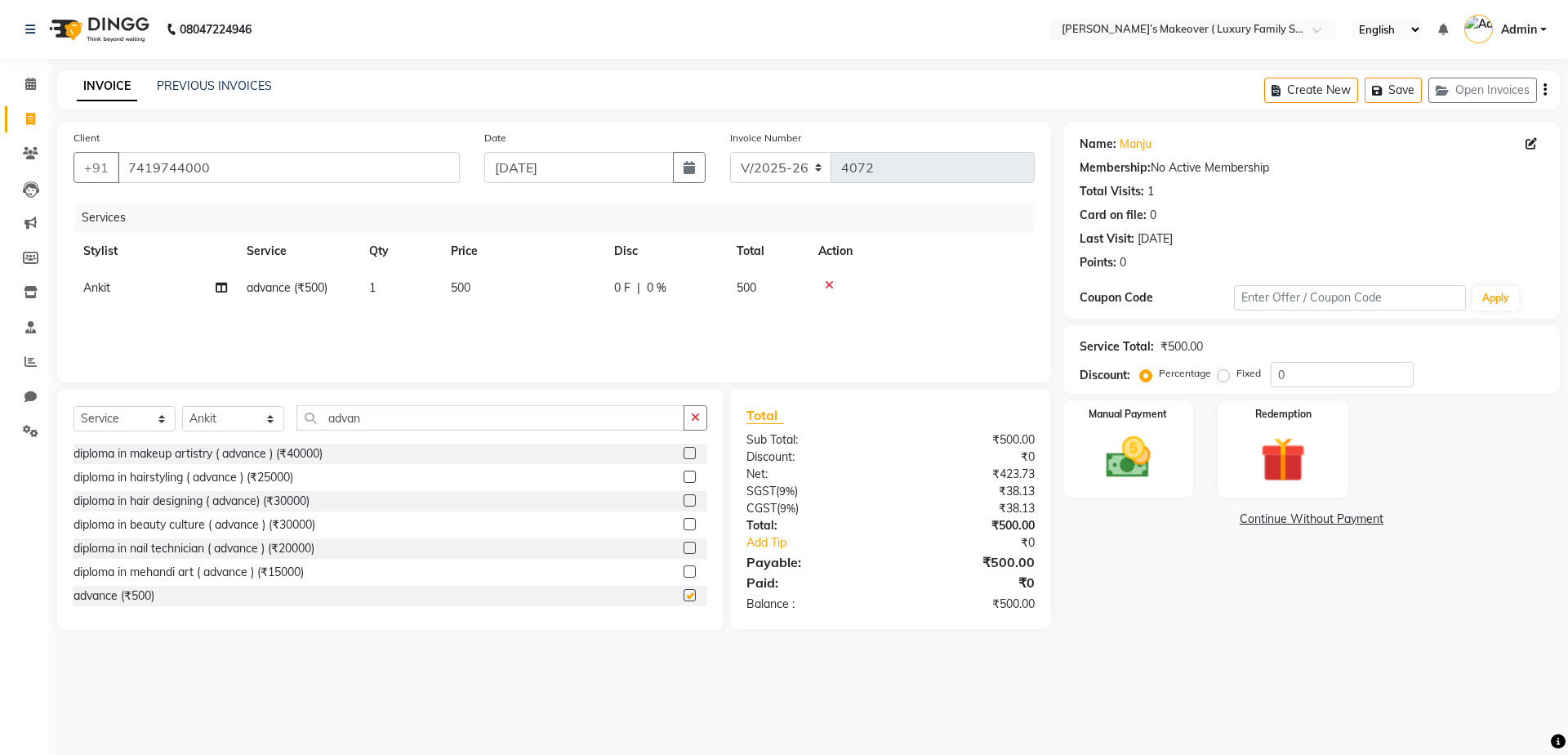
checkbox input "false"
click at [564, 342] on div "Services Stylist Service Qty Price Disc Total Action Ankit advance (₹500) 1 500…" at bounding box center [554, 284] width 961 height 164
click at [477, 306] on td "500" at bounding box center [523, 288] width 164 height 37
select select "69523"
click at [496, 296] on input "1" at bounding box center [476, 292] width 62 height 25
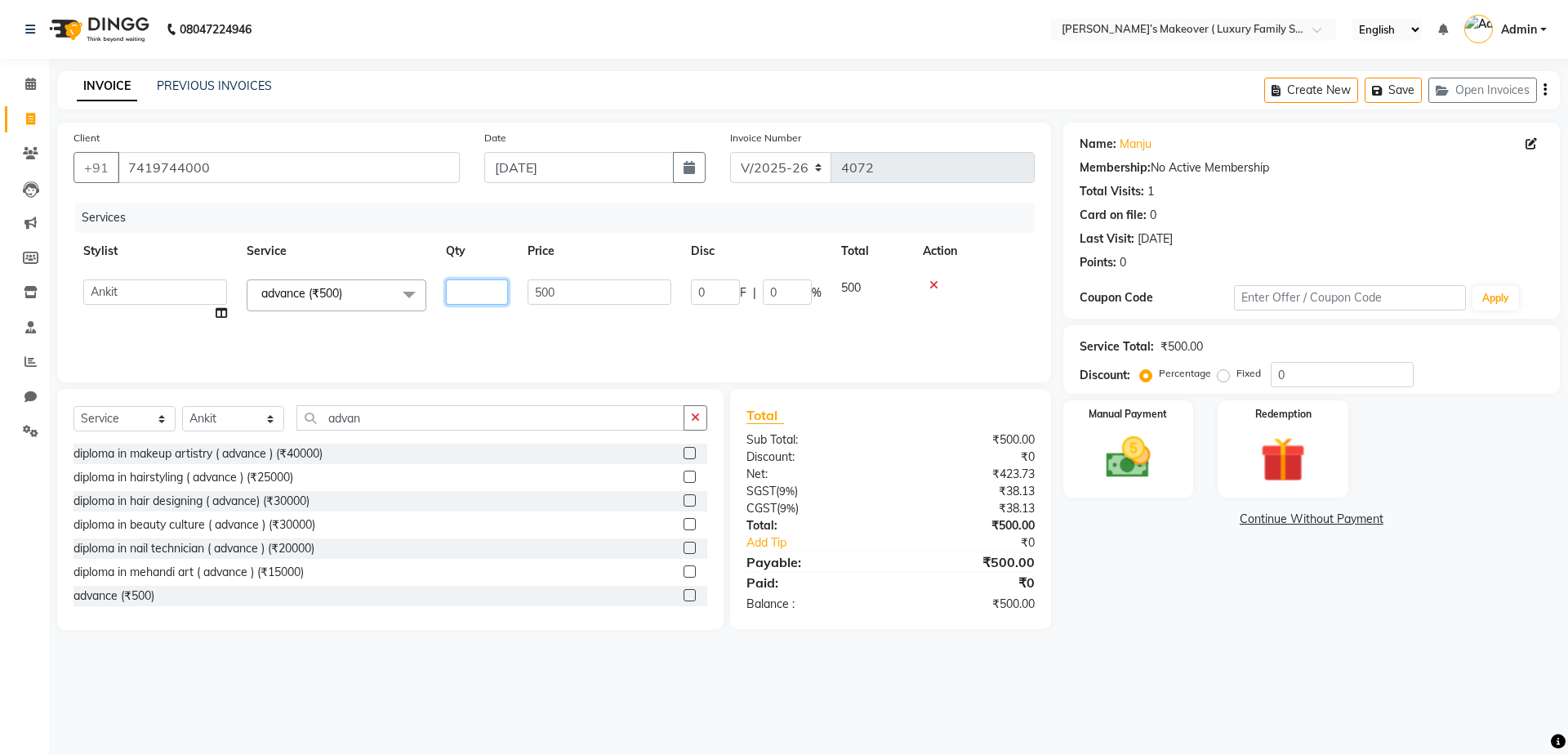
type input "2"
click at [904, 538] on link "Add Tip" at bounding box center [825, 543] width 182 height 18
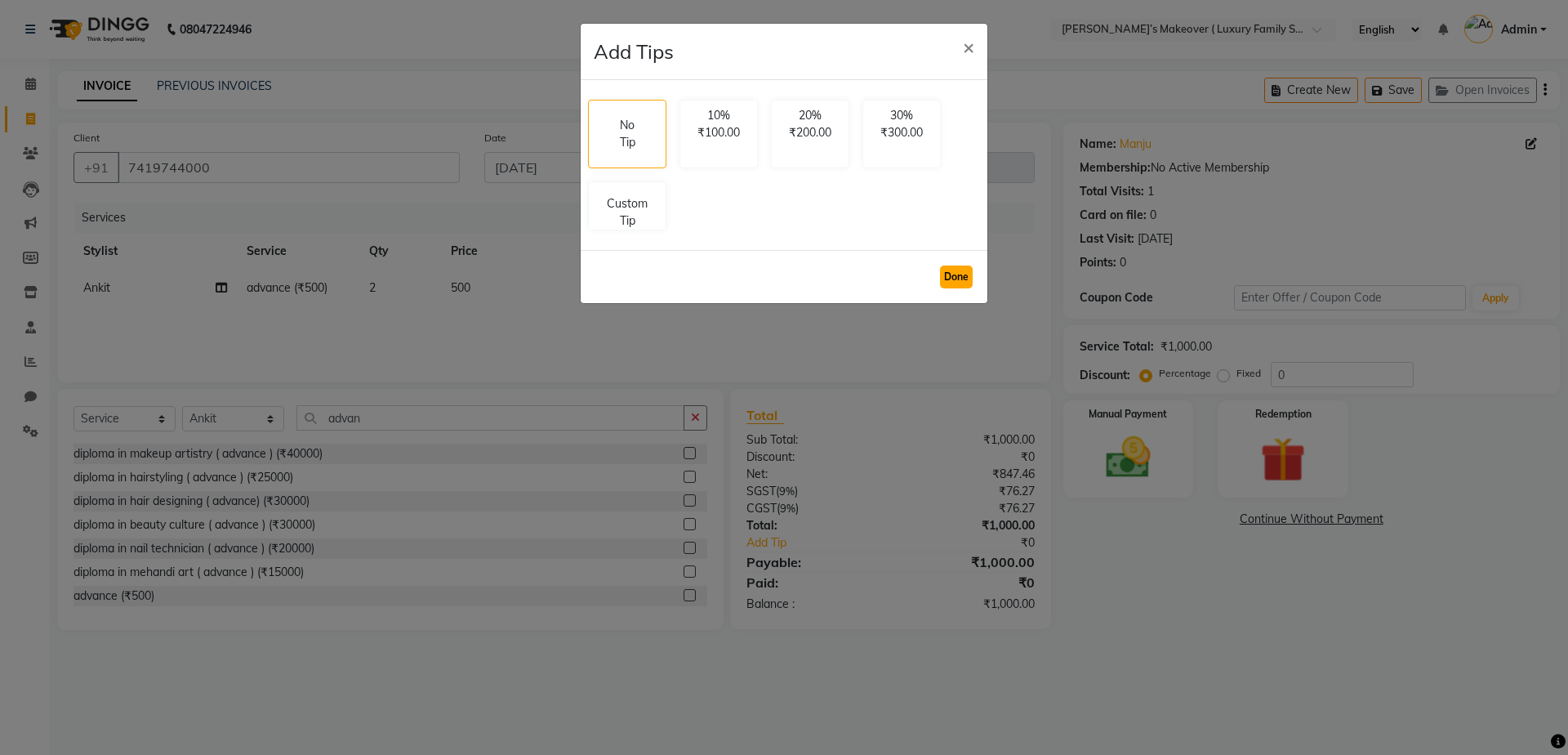
click at [956, 286] on button "Done" at bounding box center [955, 277] width 32 height 23
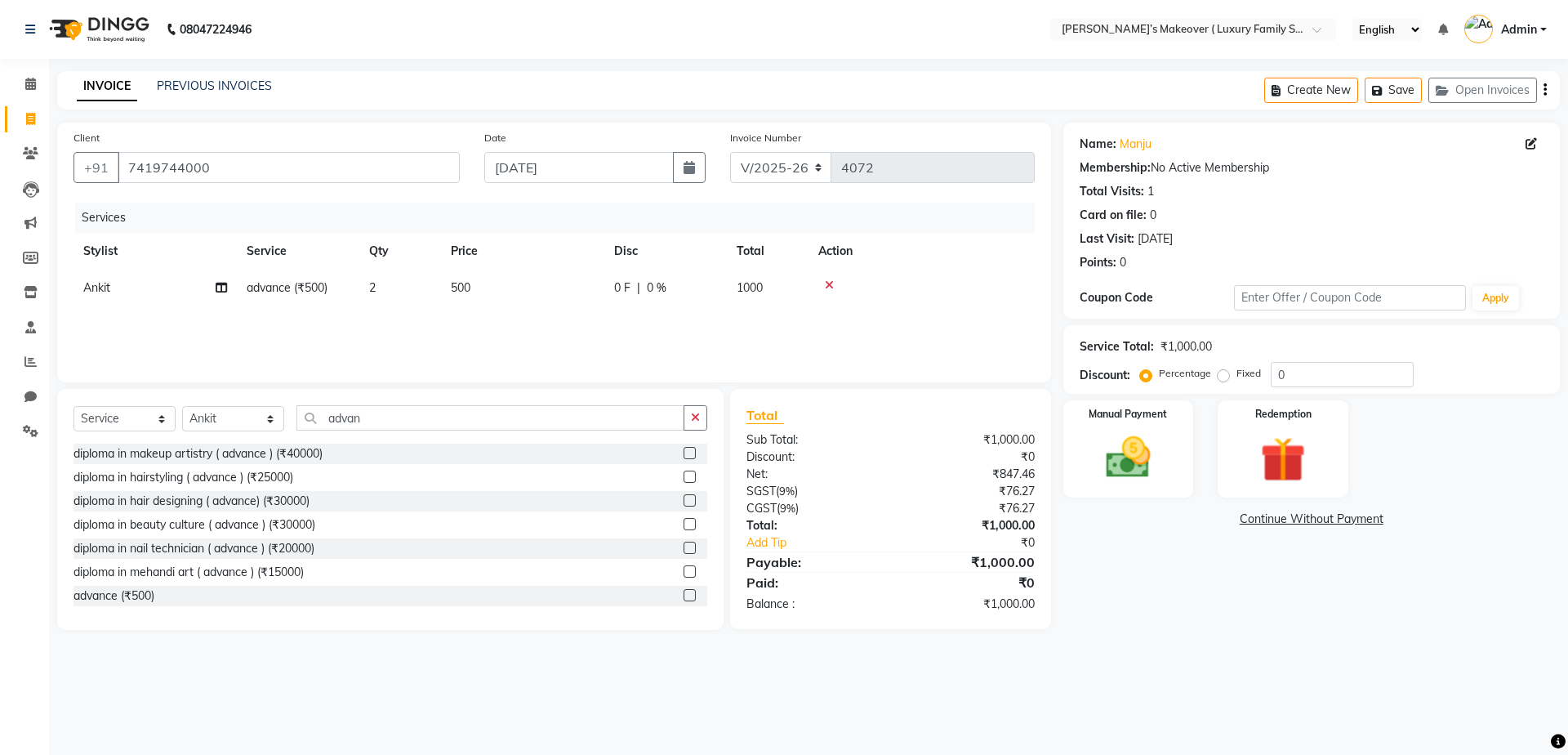
click at [1543, 86] on button "button" at bounding box center [1545, 90] width 4 height 39
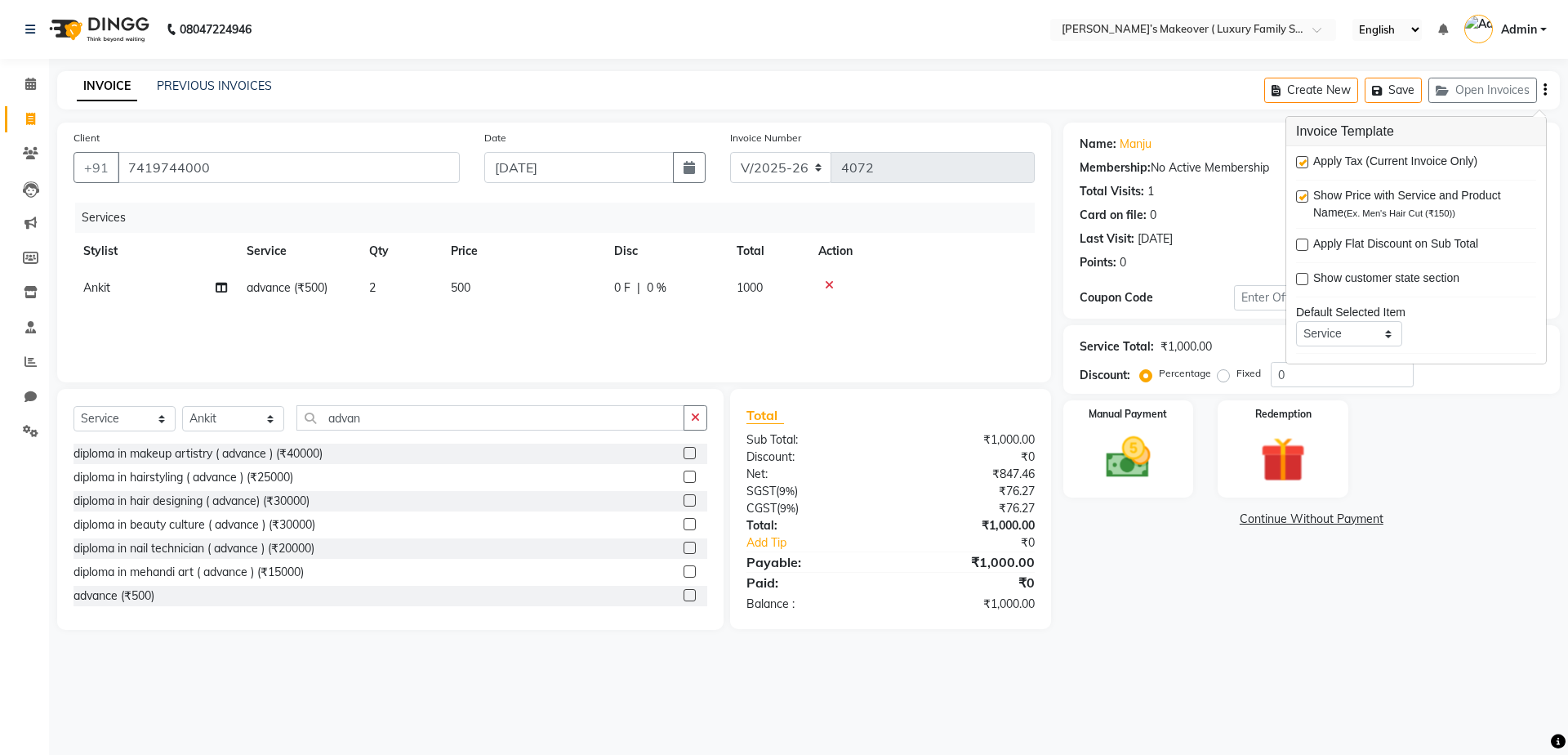
click at [1306, 162] on label at bounding box center [1302, 162] width 12 height 12
click at [1306, 162] on input "checkbox" at bounding box center [1301, 163] width 11 height 11
checkbox input "false"
drag, startPoint x: 1150, startPoint y: 468, endPoint x: 1179, endPoint y: 496, distance: 40.3
click at [1150, 469] on img at bounding box center [1128, 457] width 76 height 54
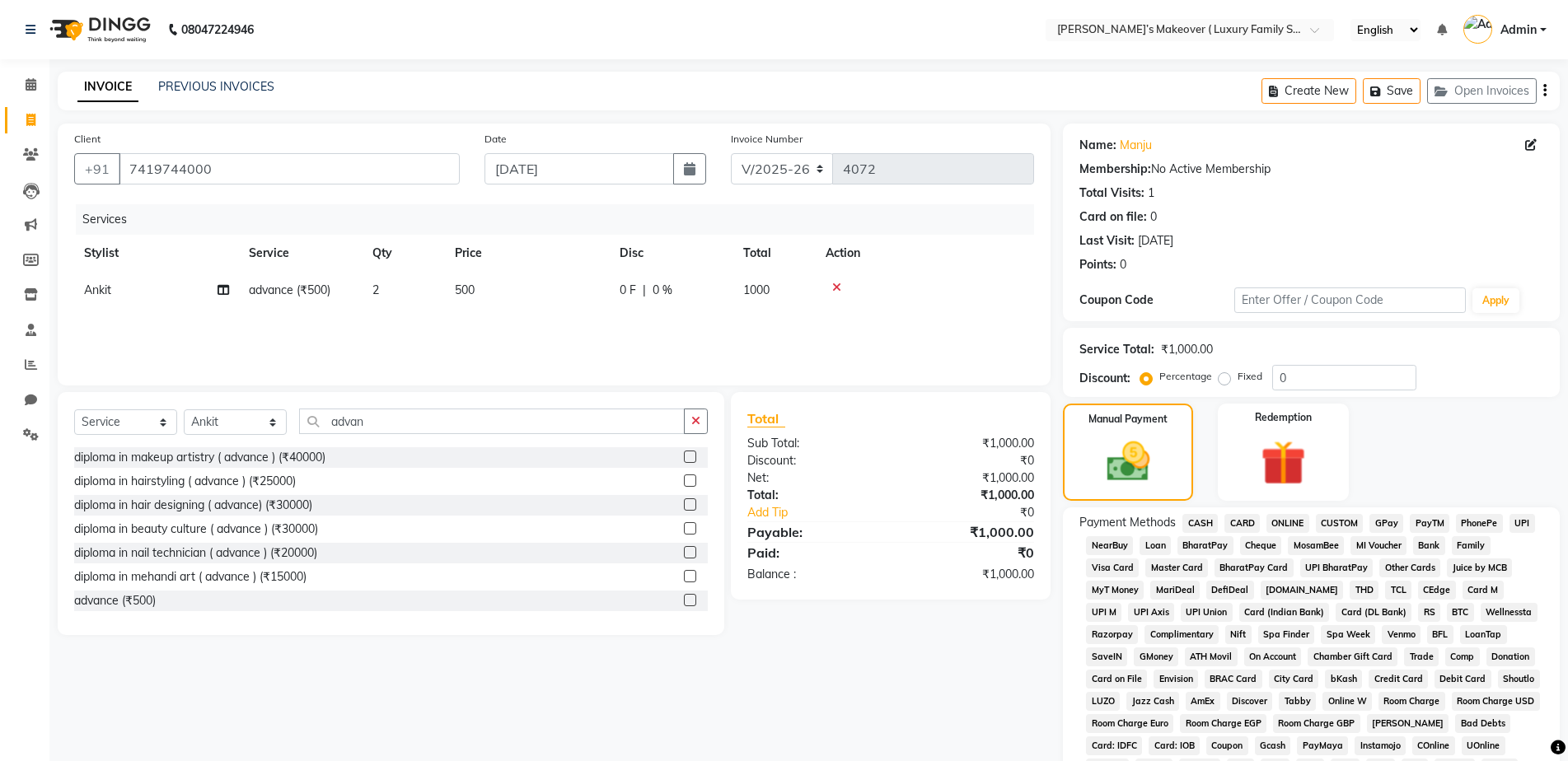
click at [1215, 527] on span "CASH" at bounding box center [1200, 523] width 35 height 19
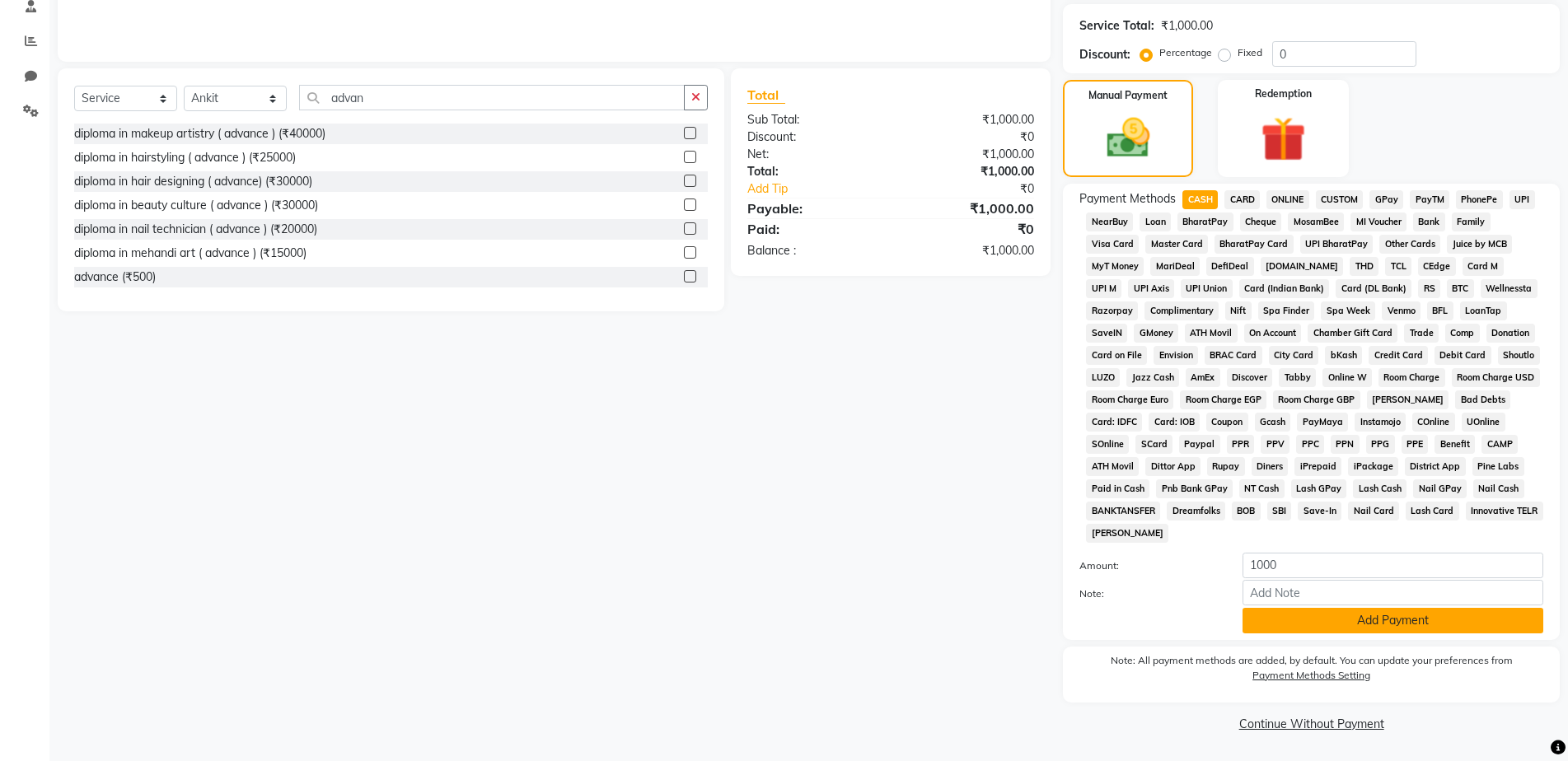
click at [1445, 615] on button "Add Payment" at bounding box center [1392, 620] width 300 height 26
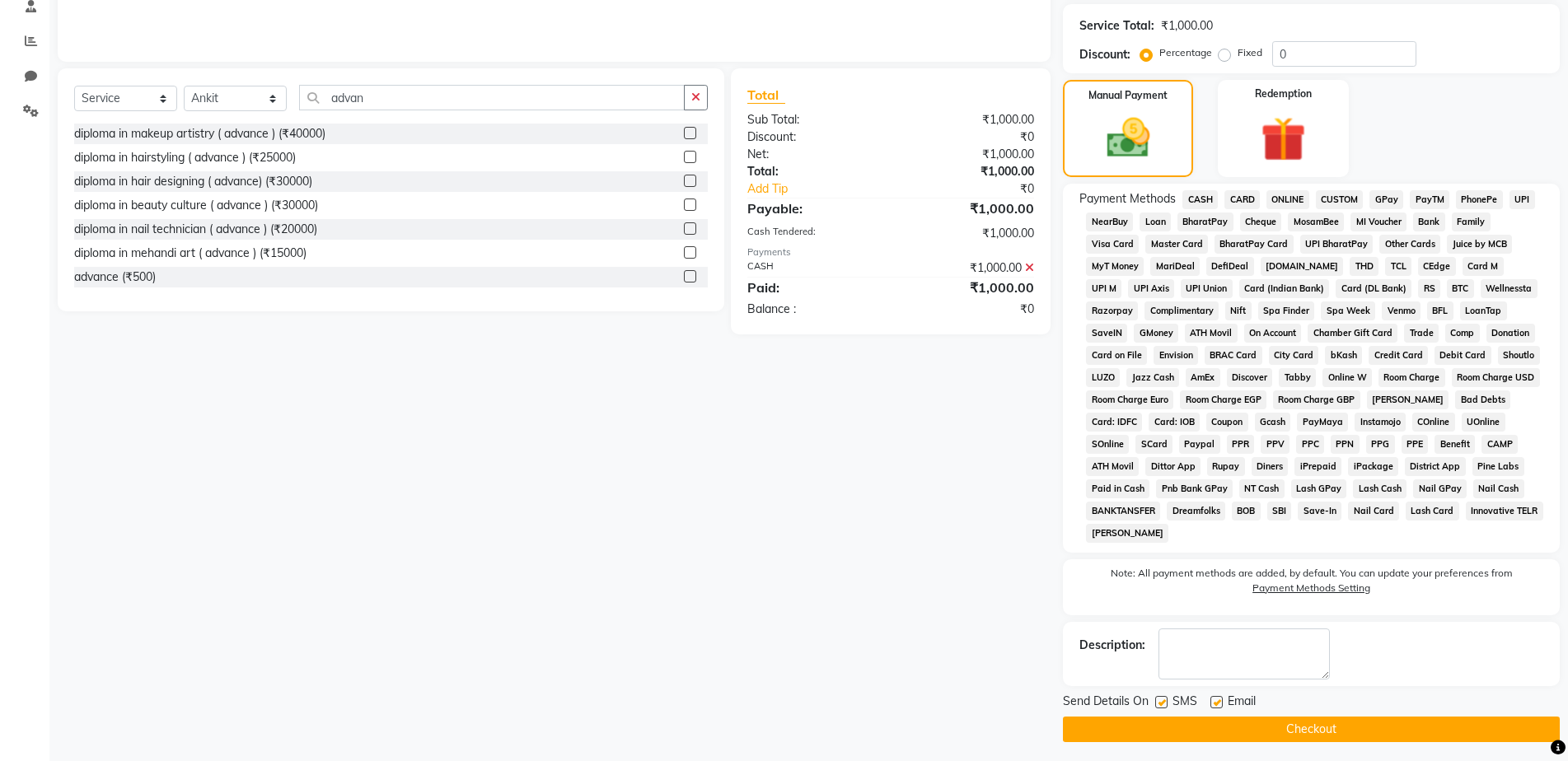
click at [1407, 717] on button "Checkout" at bounding box center [1311, 728] width 496 height 26
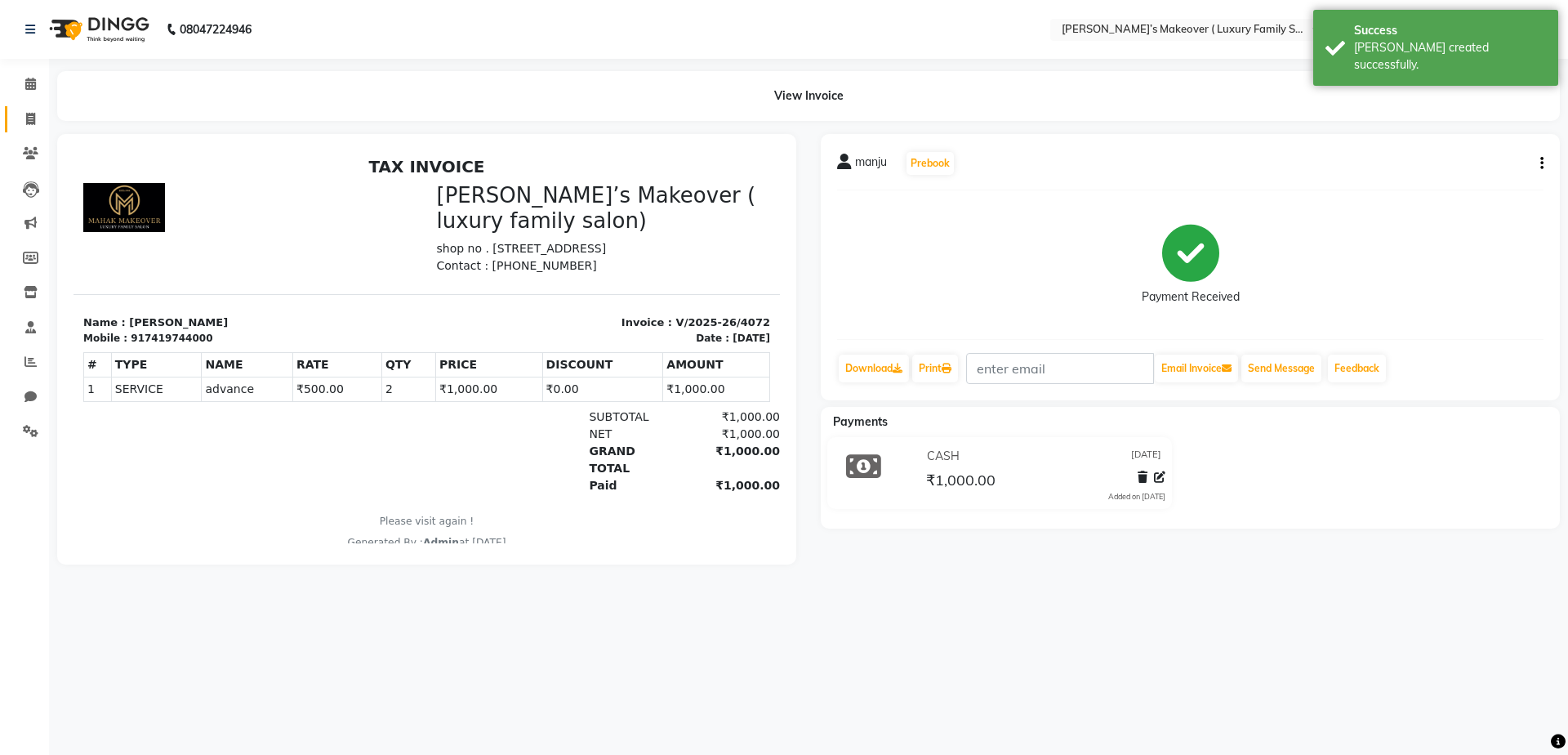
click at [40, 108] on link "Invoice" at bounding box center [25, 119] width 39 height 27
select select "service"
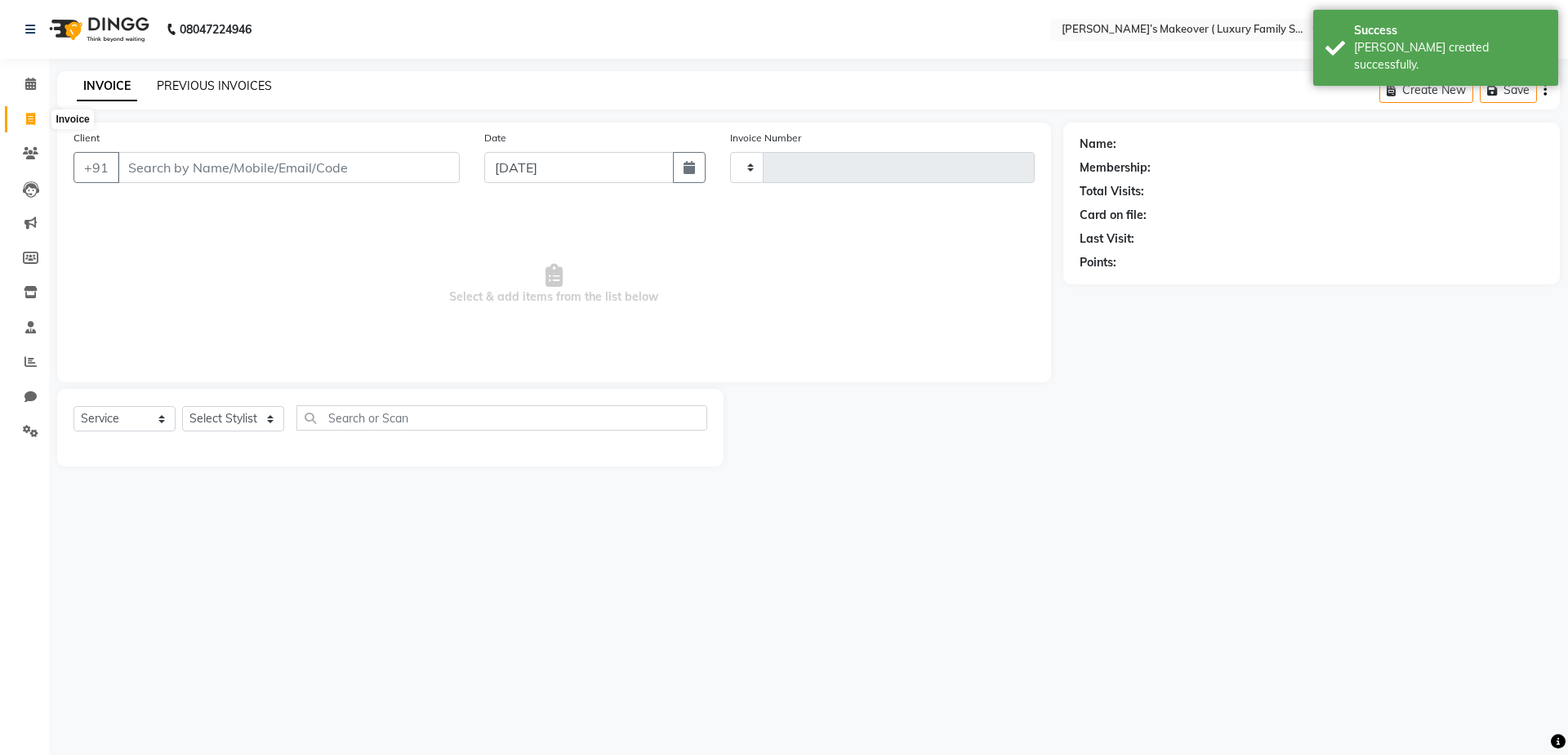
type input "4073"
select select "7777"
click at [211, 80] on link "PREVIOUS INVOICES" at bounding box center [214, 86] width 115 height 15
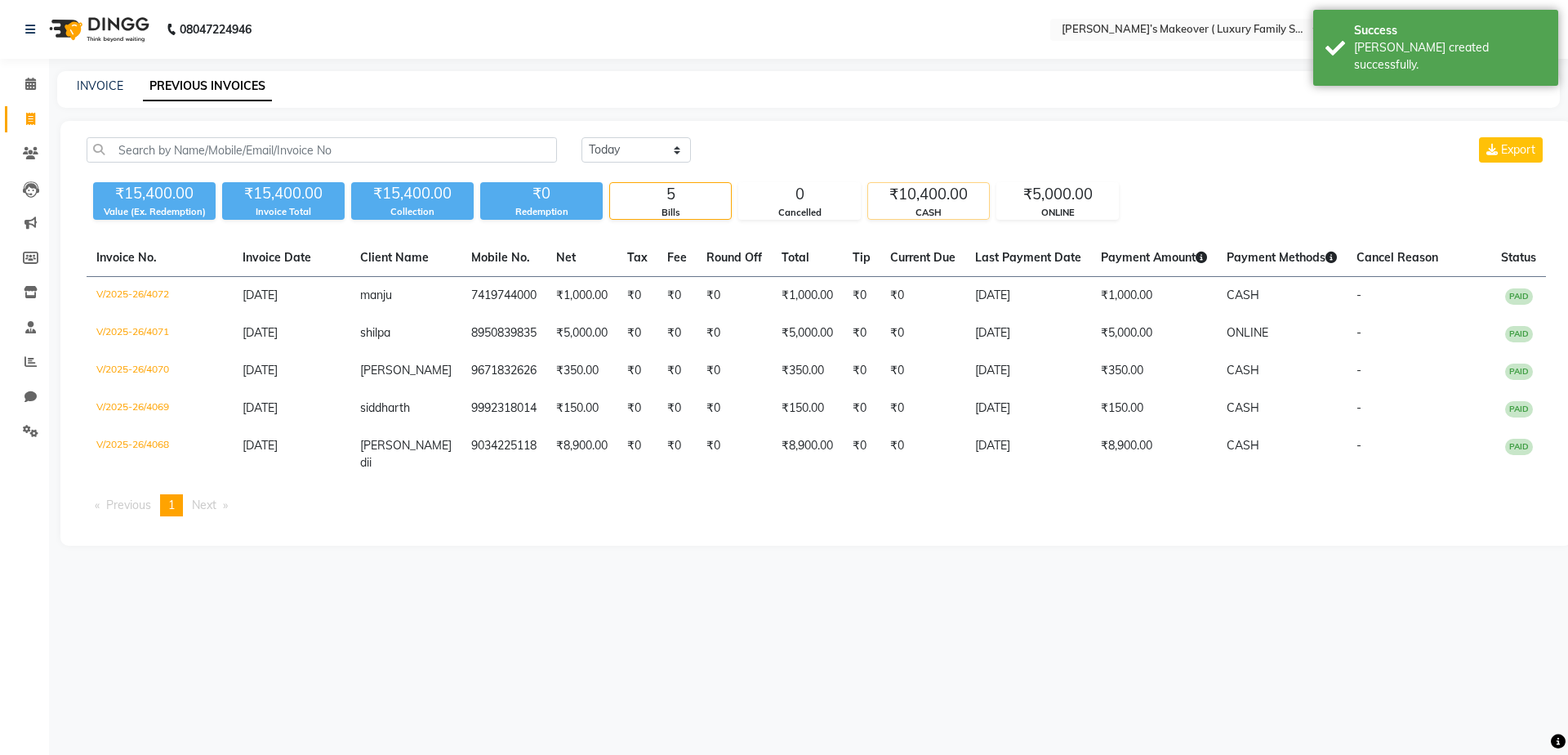
click at [890, 198] on div "₹10,400.00" at bounding box center [928, 194] width 121 height 23
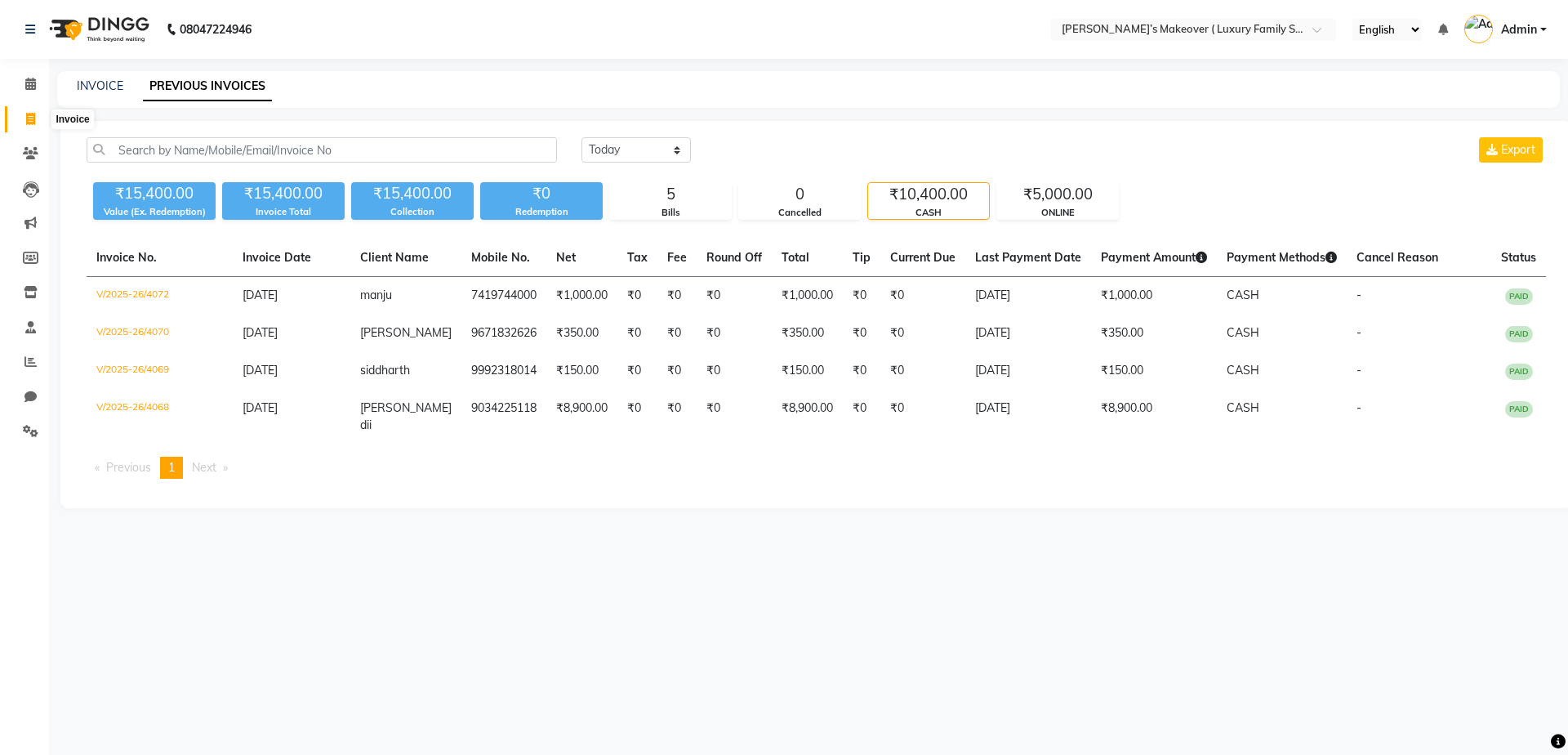
click at [31, 121] on icon at bounding box center [31, 119] width 9 height 12
select select "service"
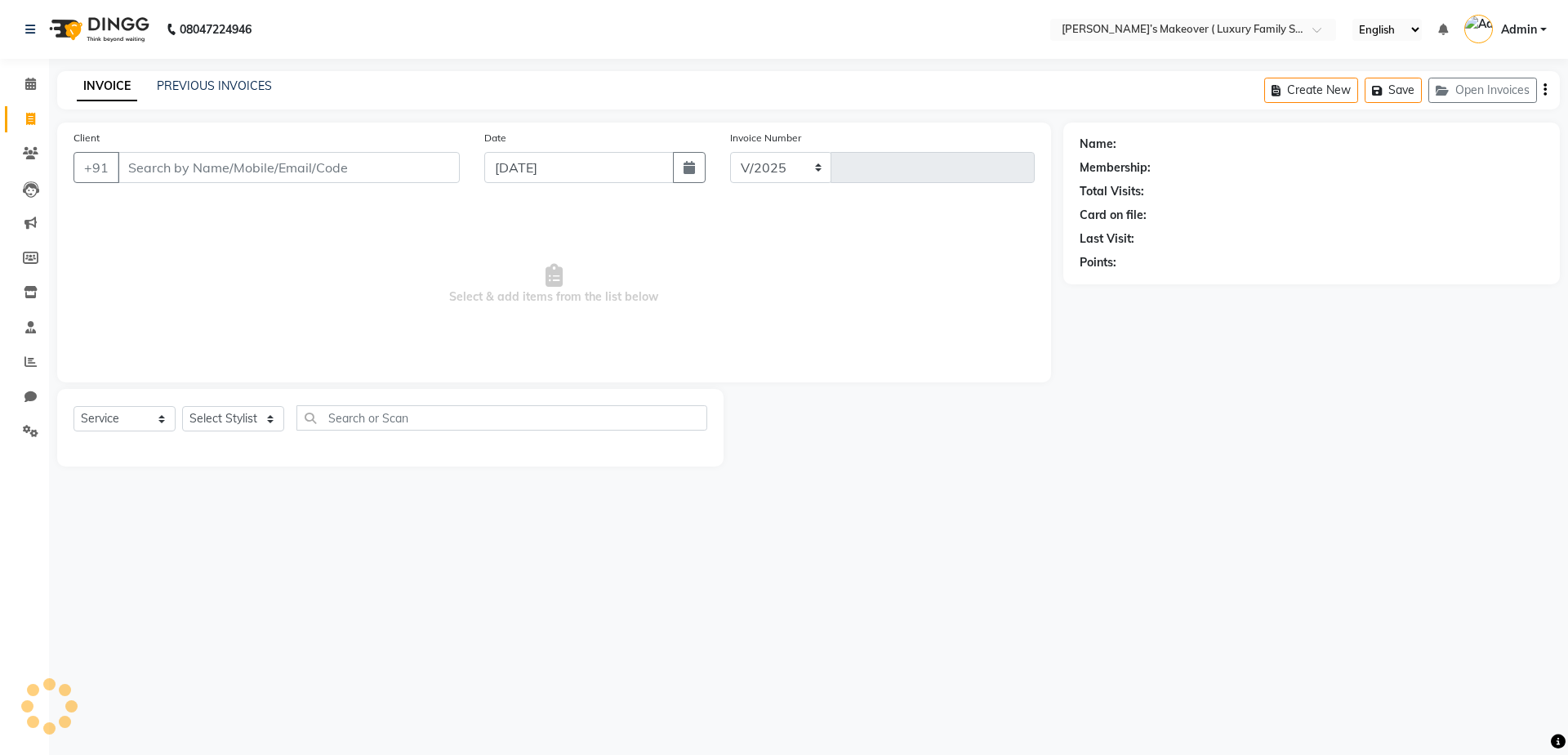
select select "7777"
type input "4073"
click at [279, 165] on input "Client" at bounding box center [288, 166] width 342 height 31
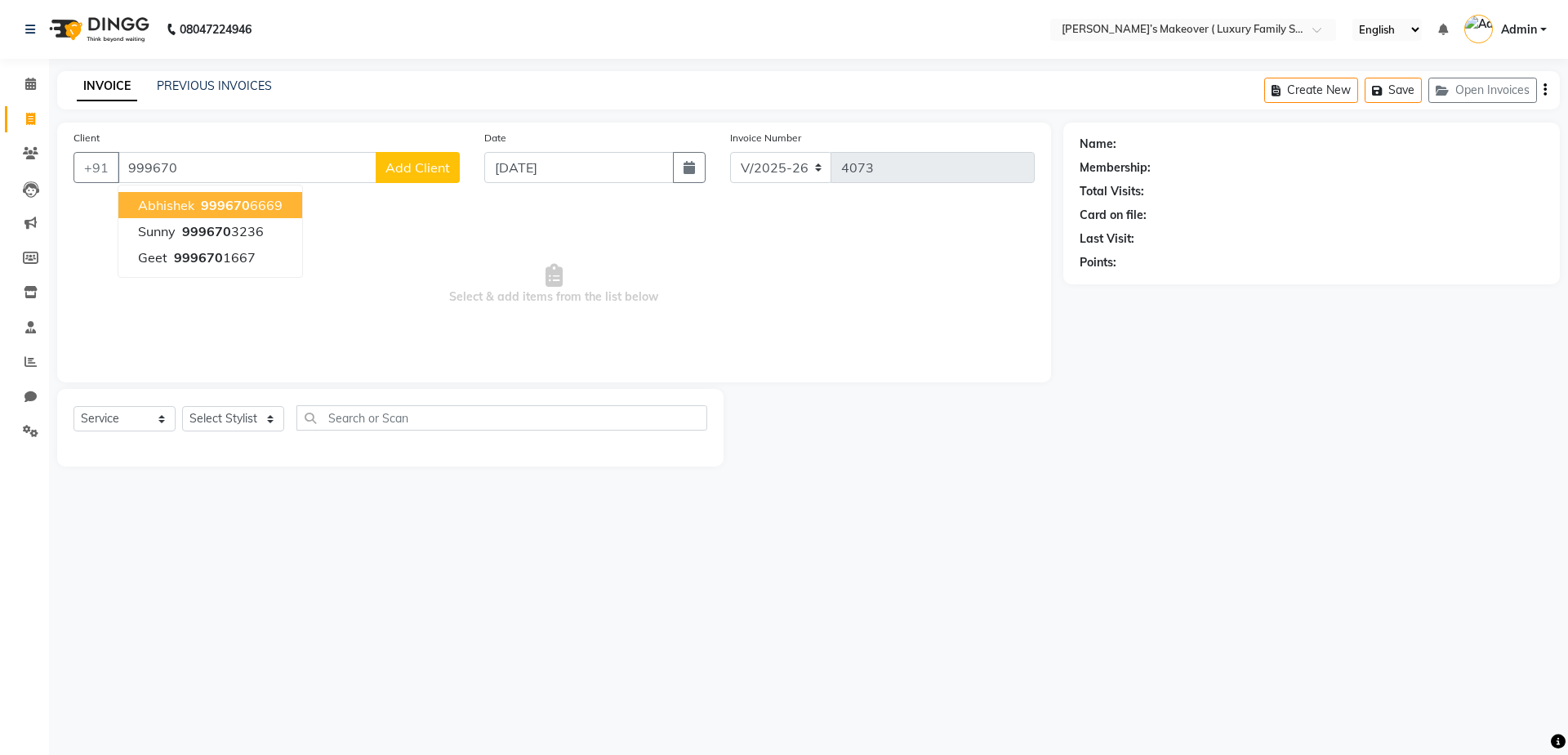
click at [263, 199] on ngb-highlight "999670 6669" at bounding box center [240, 205] width 85 height 17
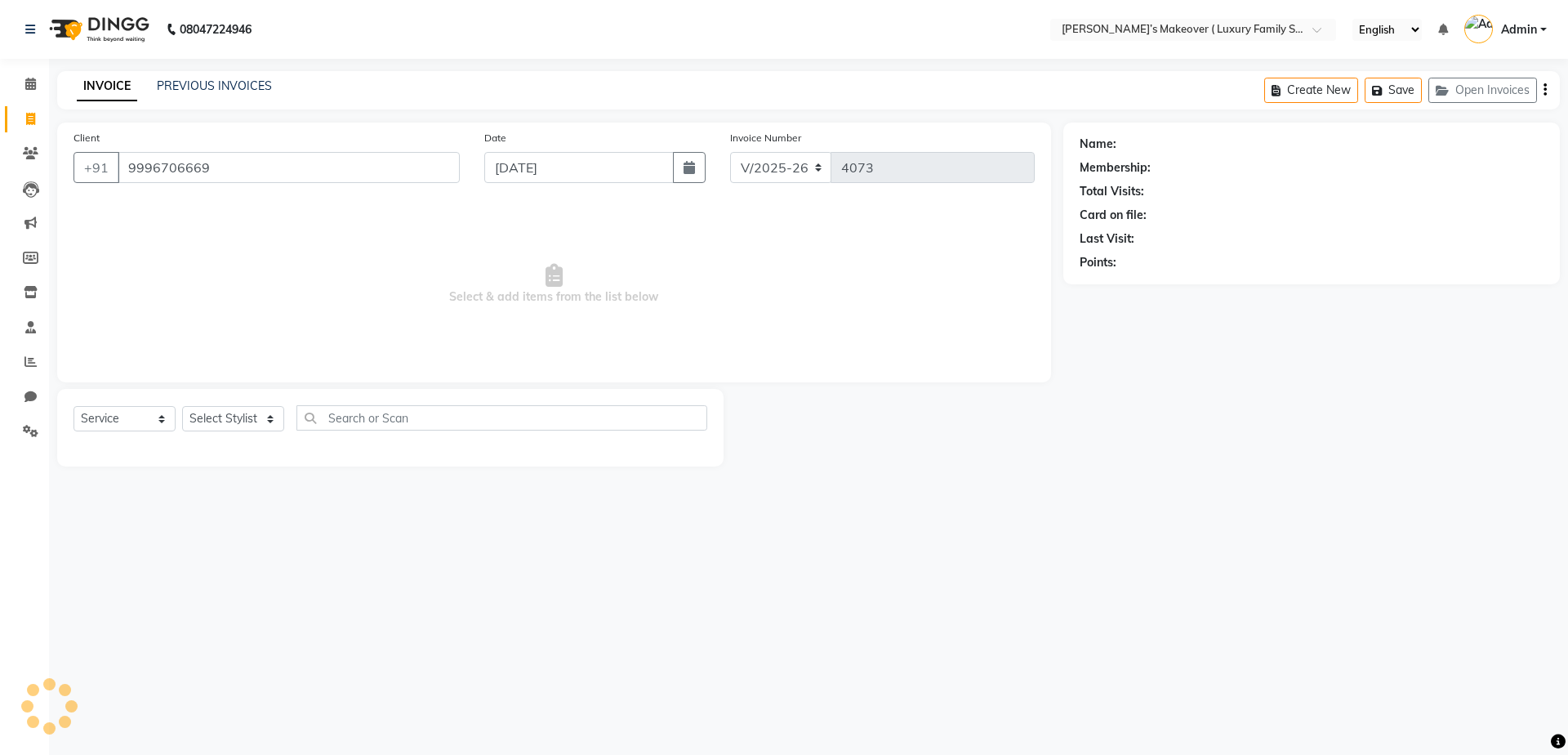
type input "9996706669"
click at [130, 406] on div "Select Service Product Membership Package Voucher Prepaid Gift Card Select Styl…" at bounding box center [390, 425] width 634 height 39
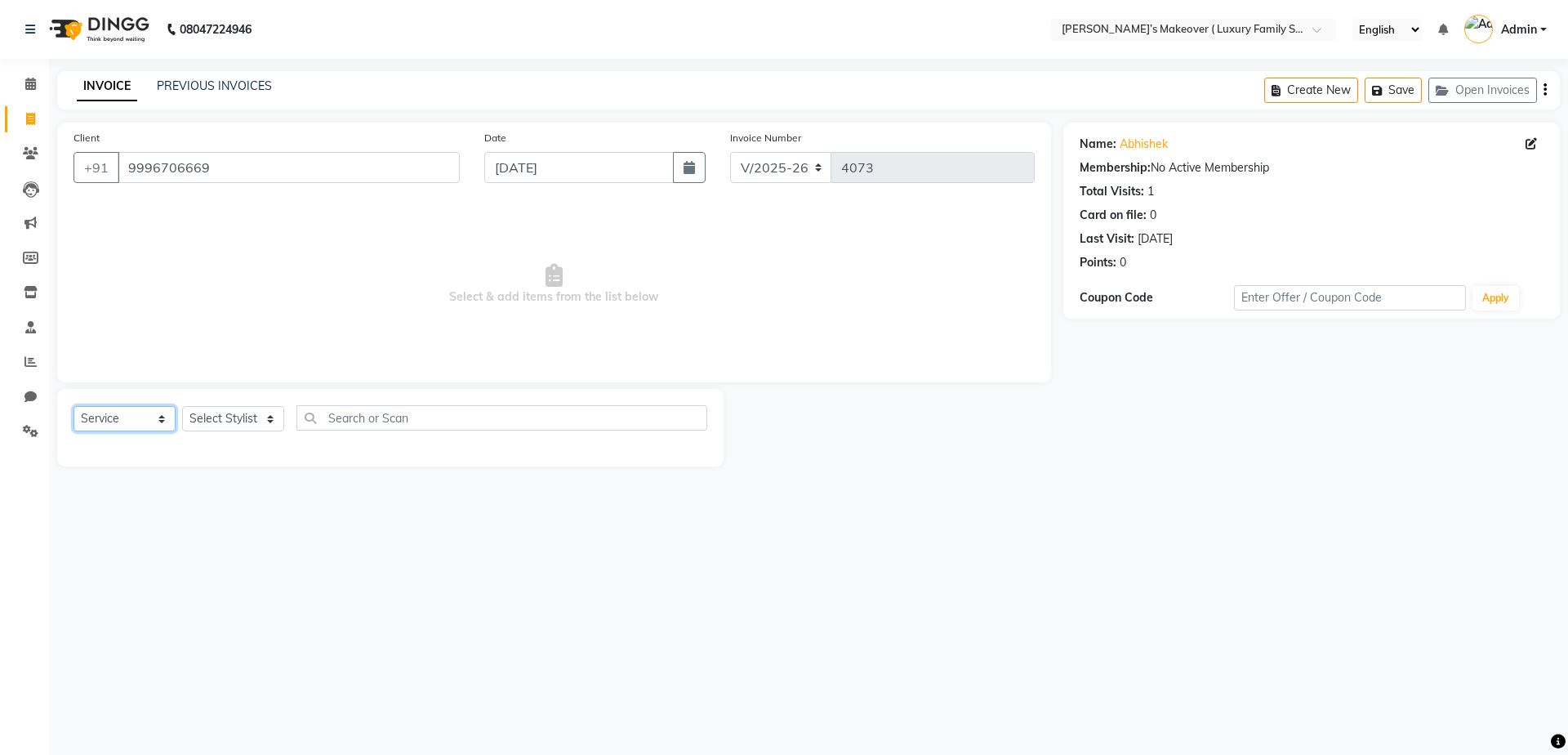
drag, startPoint x: 130, startPoint y: 420, endPoint x: 130, endPoint y: 430, distance: 10.0
click at [130, 420] on select "Select Service Product Membership Package Voucher Prepaid Gift Card" at bounding box center [124, 419] width 102 height 25
click at [74, 406] on select "Select Service Product Membership Package Voucher Prepaid Gift Card" at bounding box center [124, 419] width 102 height 25
click at [236, 413] on select "Select Stylist [PERSON_NAME] [PERSON_NAME] [PERSON_NAME] [PERSON_NAME] [PERSON_…" at bounding box center [233, 419] width 102 height 25
select select "69506"
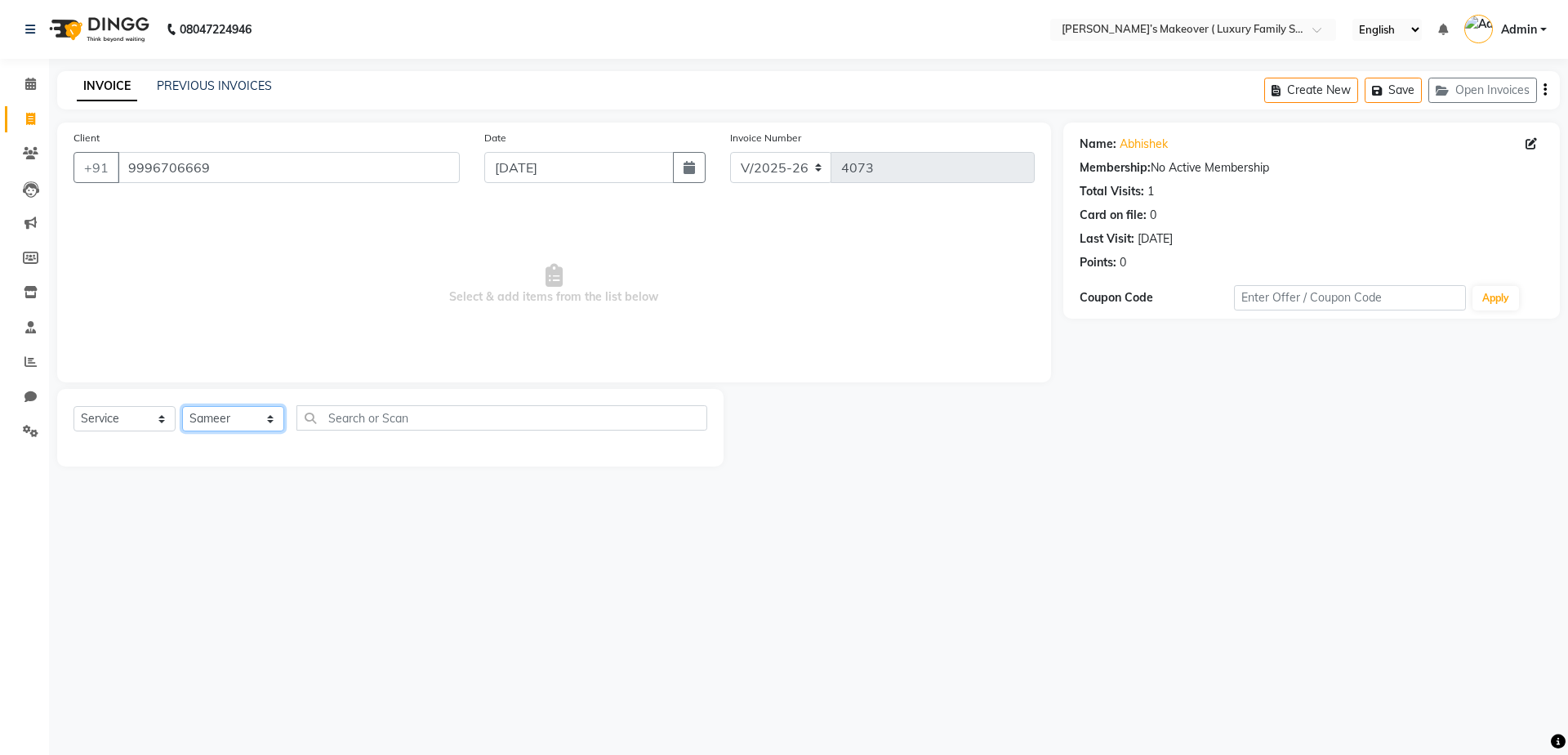
click at [182, 406] on select "Select Stylist [PERSON_NAME] [PERSON_NAME] [PERSON_NAME] [PERSON_NAME] [PERSON_…" at bounding box center [233, 419] width 102 height 25
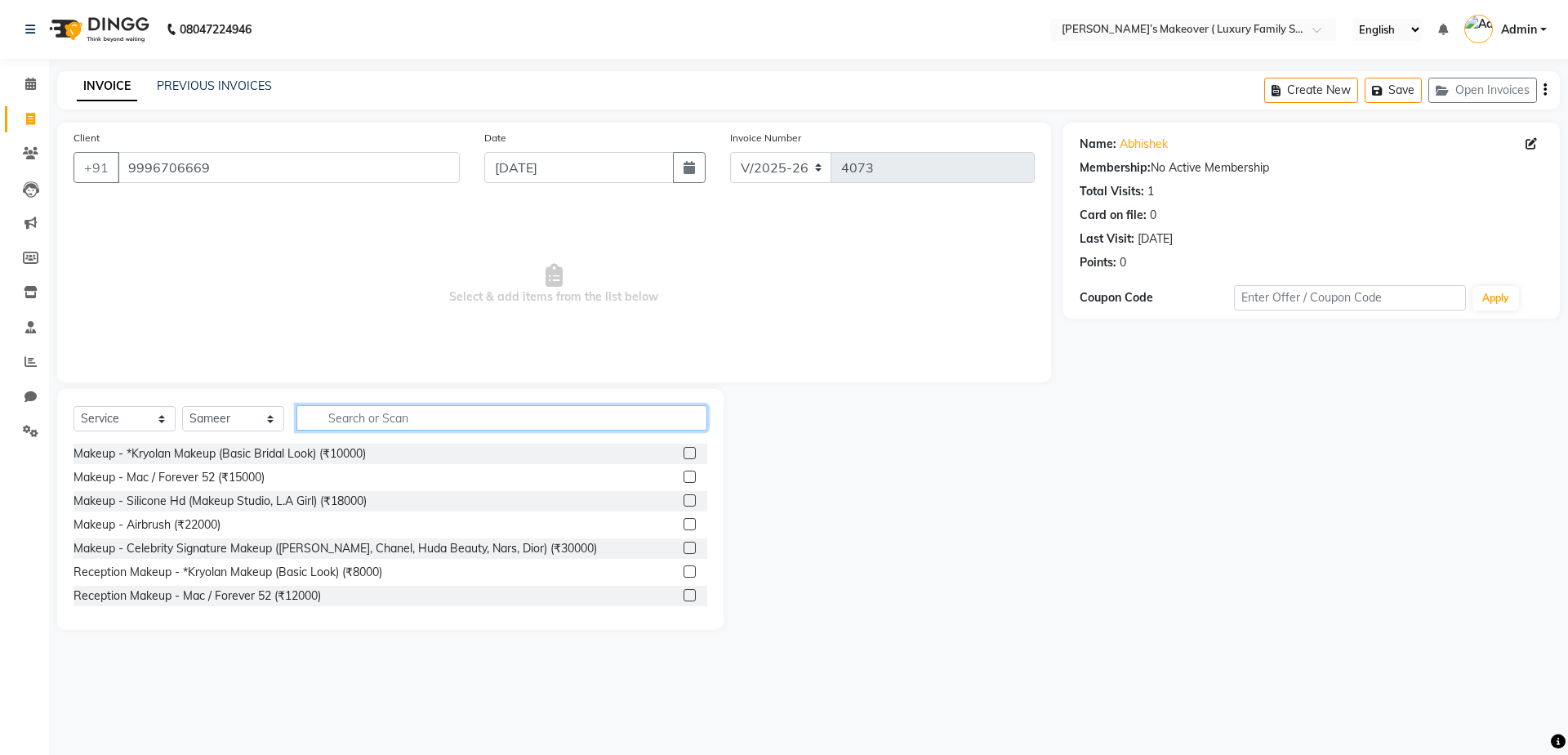
click at [375, 413] on input "text" at bounding box center [502, 418] width 411 height 25
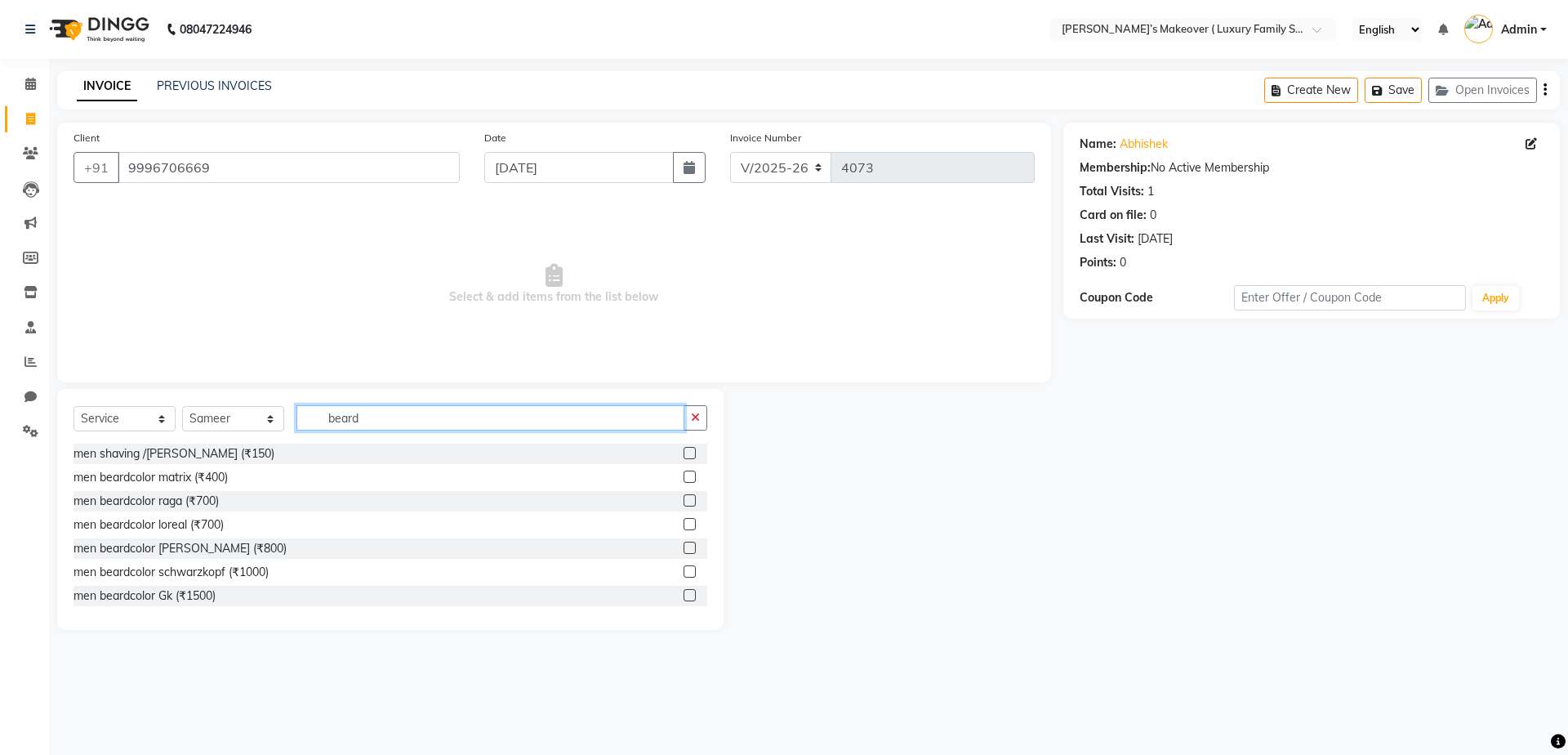
type input "beard"
click at [684, 450] on label at bounding box center [690, 453] width 12 height 12
click at [684, 450] on input "checkbox" at bounding box center [689, 454] width 11 height 11
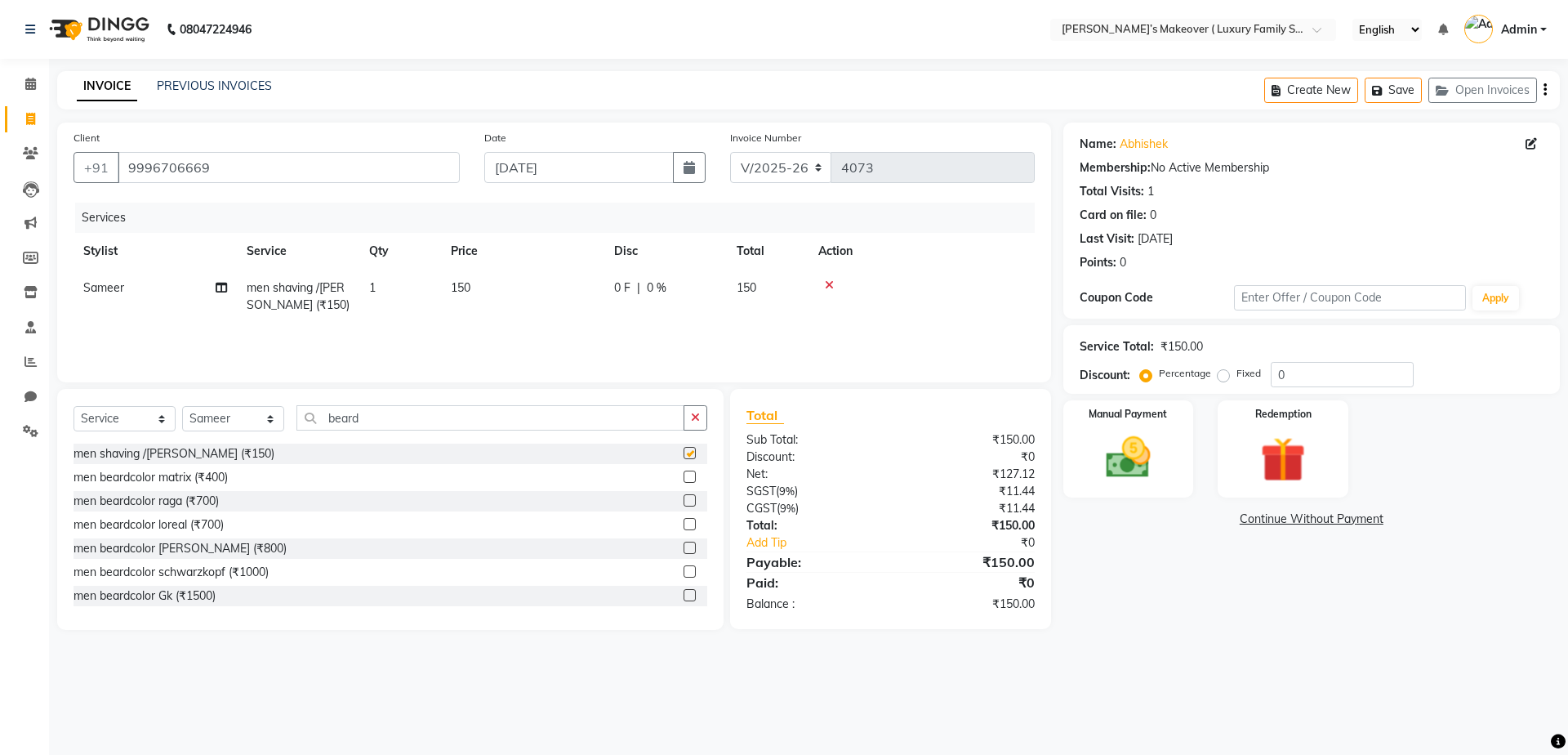
checkbox input "false"
click at [1543, 91] on button "button" at bounding box center [1545, 90] width 4 height 39
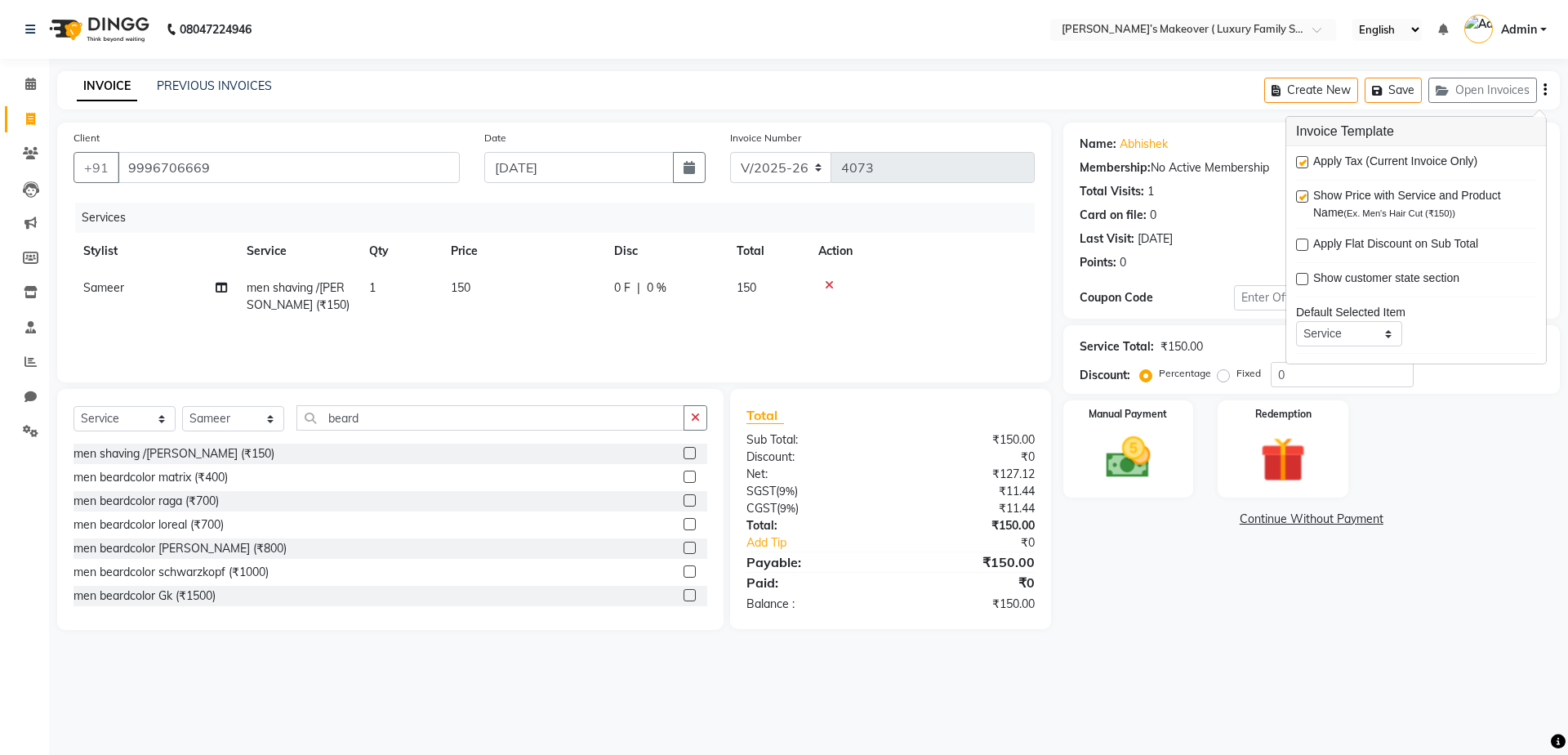
click at [1297, 165] on label at bounding box center [1302, 162] width 12 height 12
click at [1297, 165] on input "checkbox" at bounding box center [1301, 163] width 11 height 11
checkbox input "false"
click at [1164, 436] on img at bounding box center [1128, 457] width 76 height 54
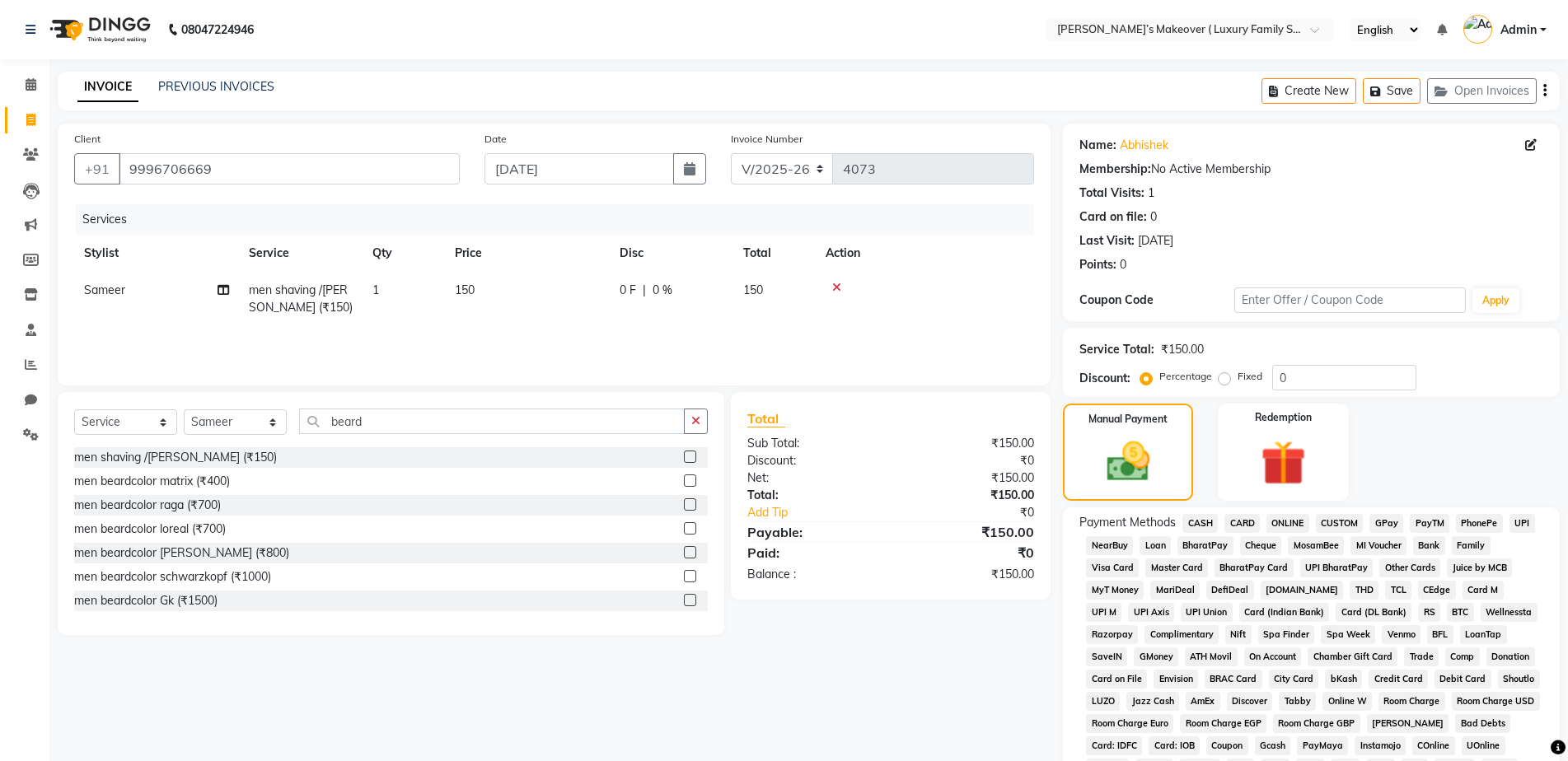
click at [1201, 529] on span "CASH" at bounding box center [1200, 523] width 35 height 19
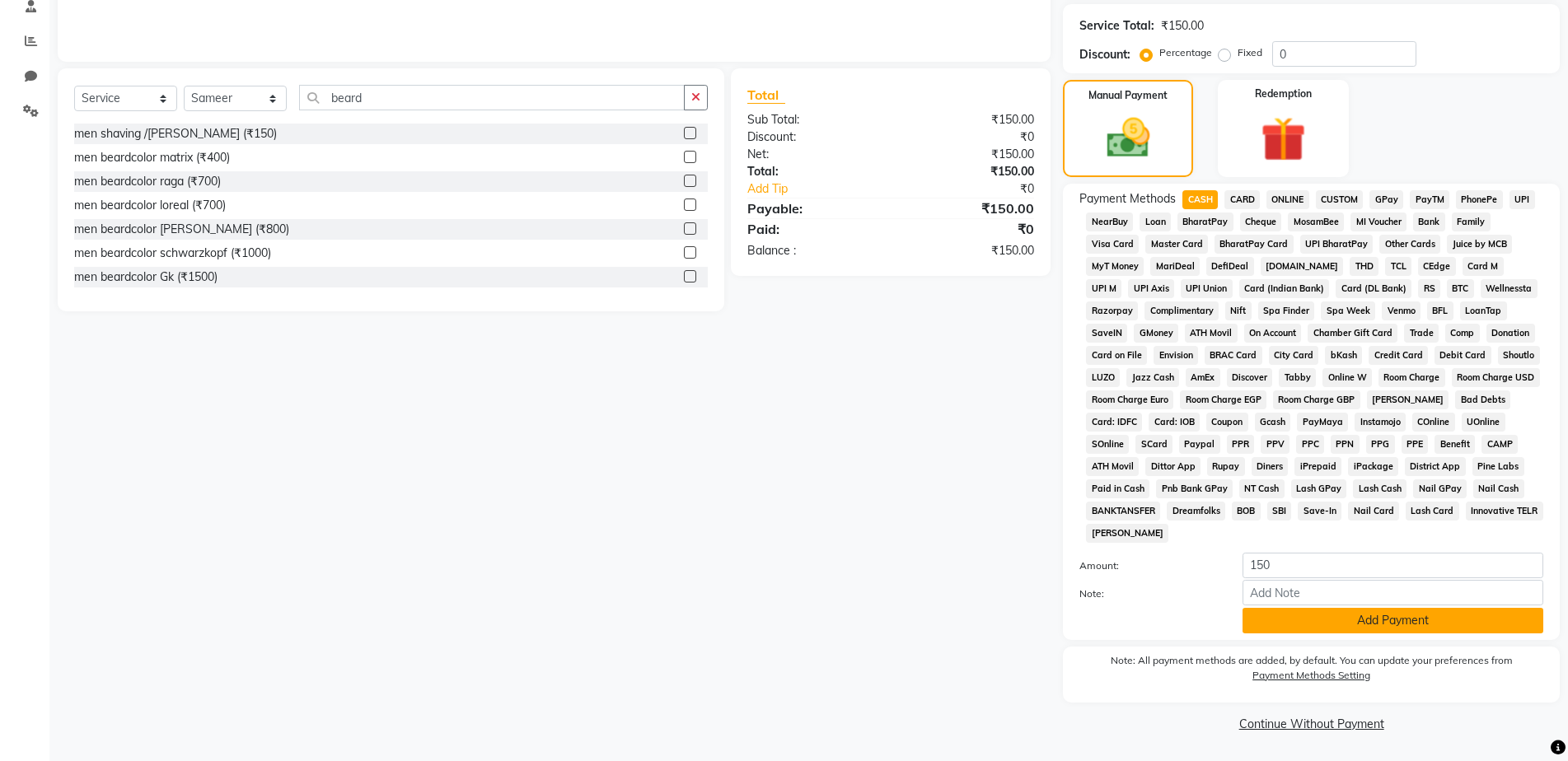
click at [1342, 618] on button "Add Payment" at bounding box center [1392, 620] width 300 height 26
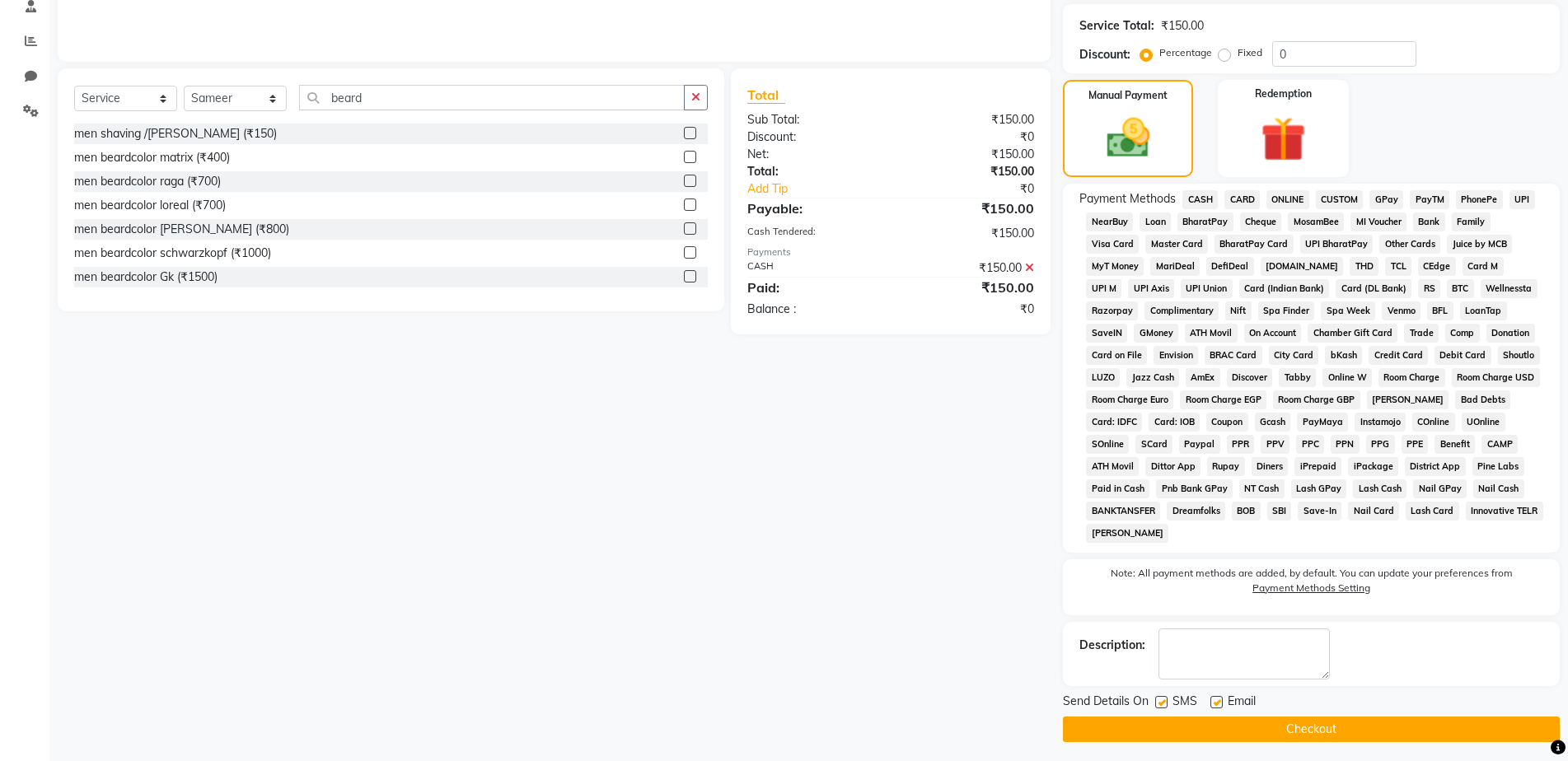
click at [1354, 727] on button "Checkout" at bounding box center [1311, 728] width 496 height 26
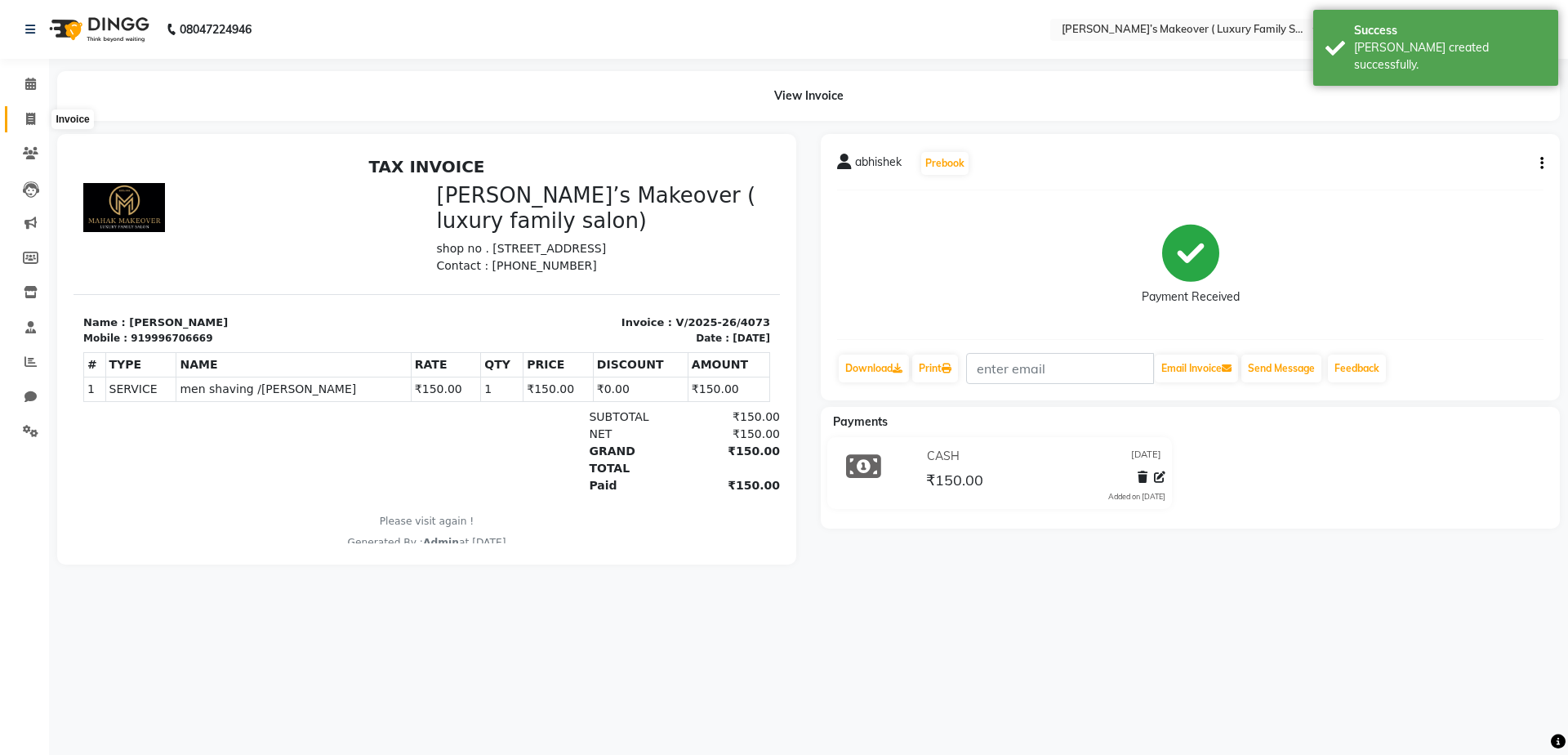
click at [19, 120] on span at bounding box center [31, 119] width 29 height 18
select select "service"
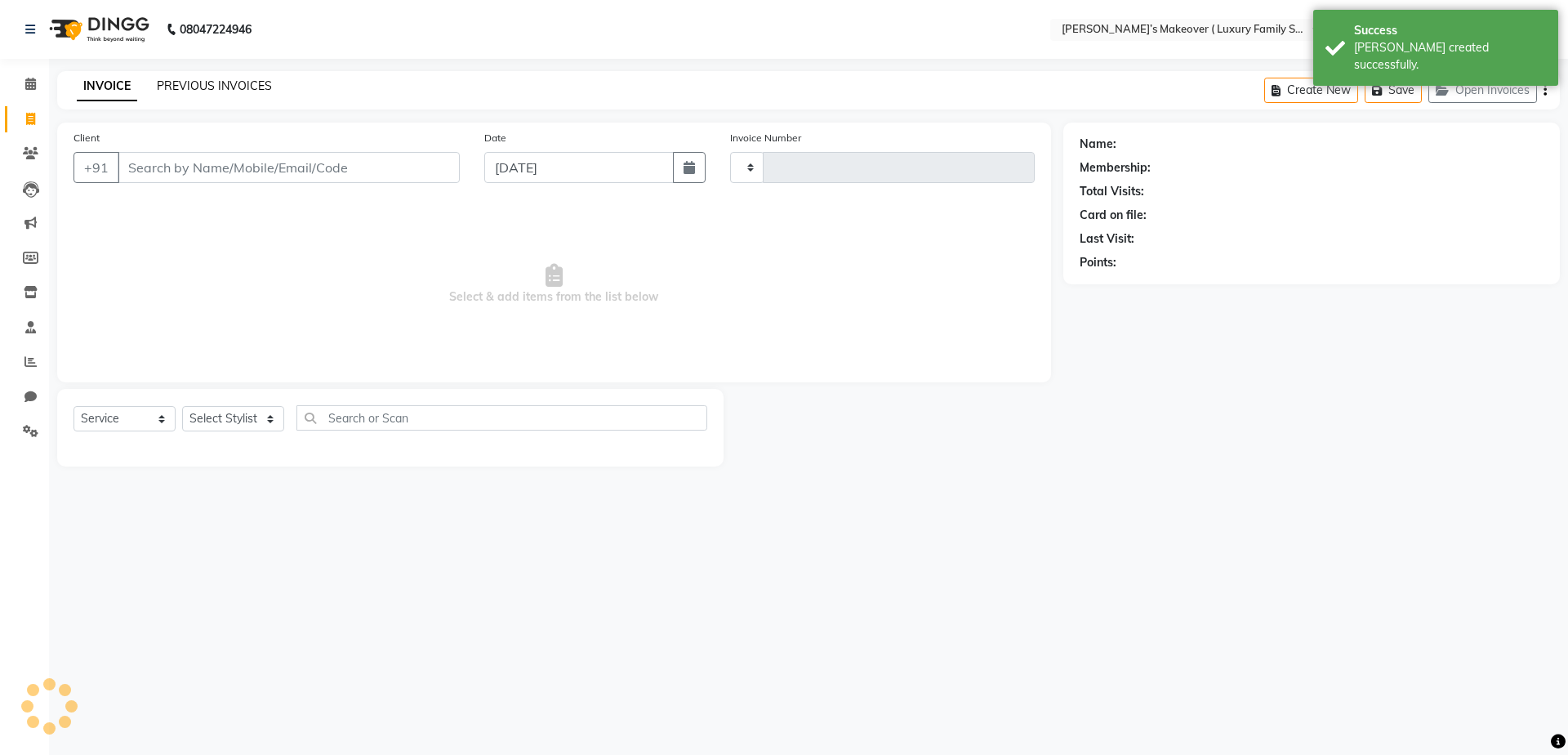
click at [221, 78] on div "PREVIOUS INVOICES" at bounding box center [214, 87] width 115 height 18
click at [231, 79] on link "PREVIOUS INVOICES" at bounding box center [214, 86] width 115 height 15
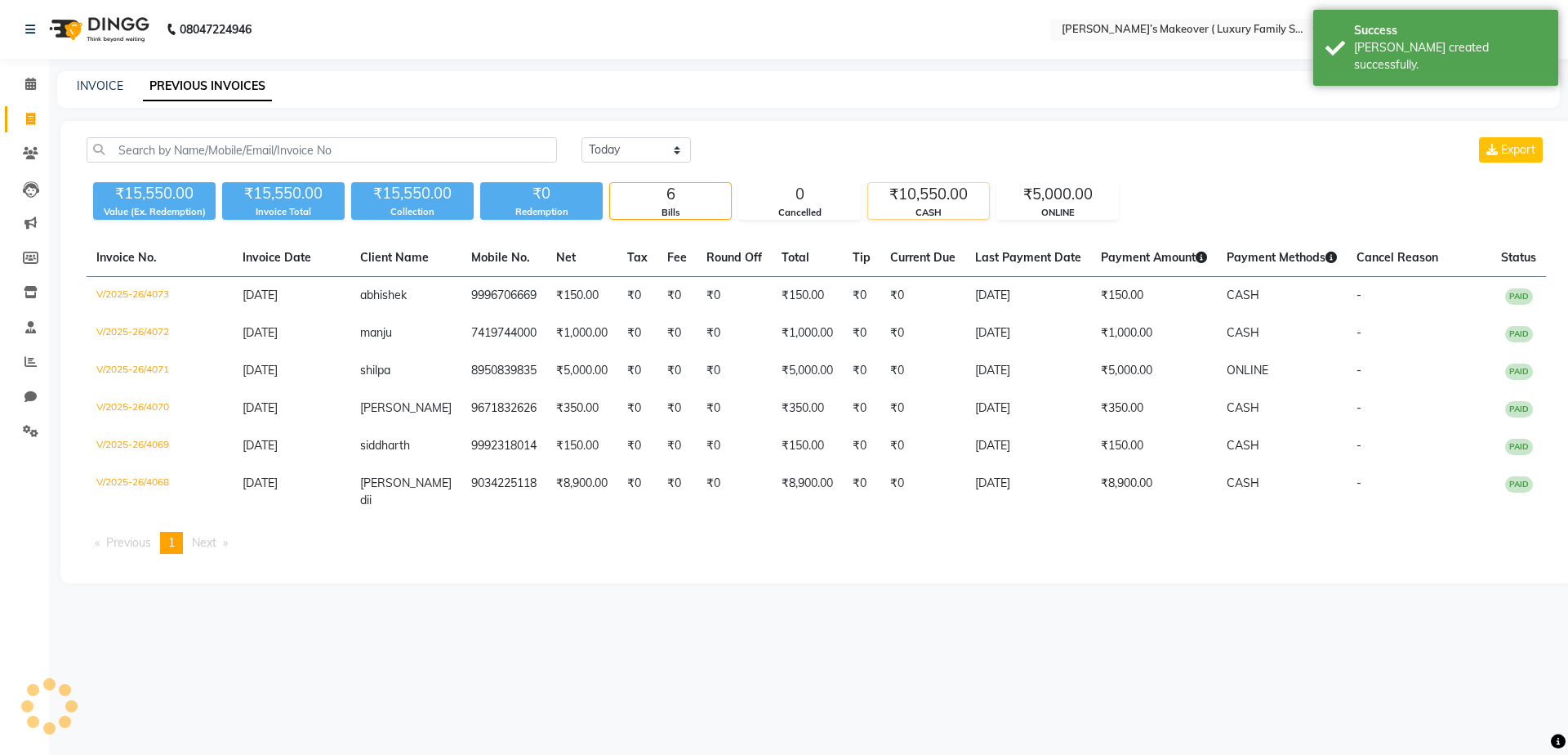
click at [925, 202] on div "₹10,550.00" at bounding box center [928, 194] width 121 height 23
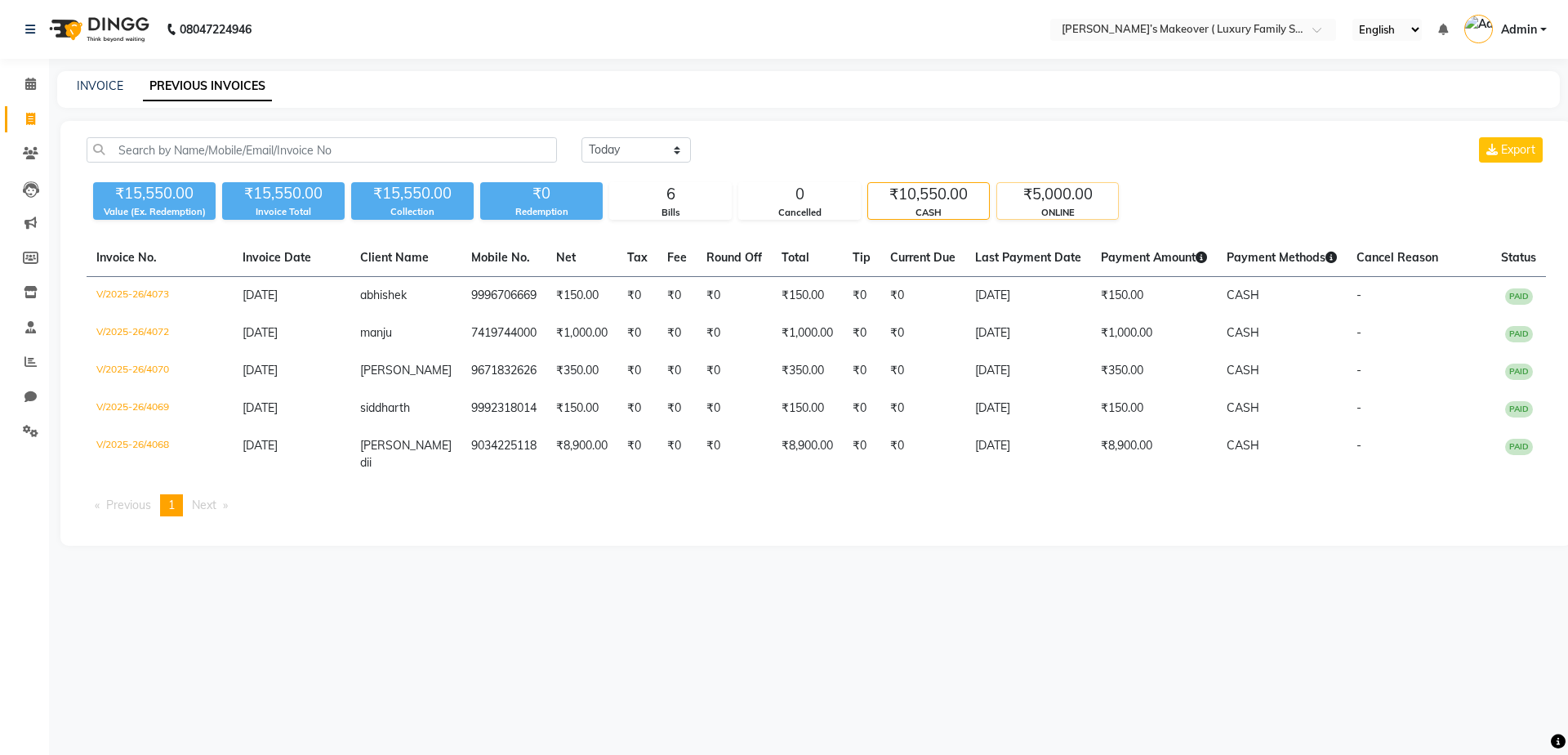
click at [1077, 200] on div "₹5,000.00" at bounding box center [1058, 194] width 121 height 23
